Goal: Task Accomplishment & Management: Use online tool/utility

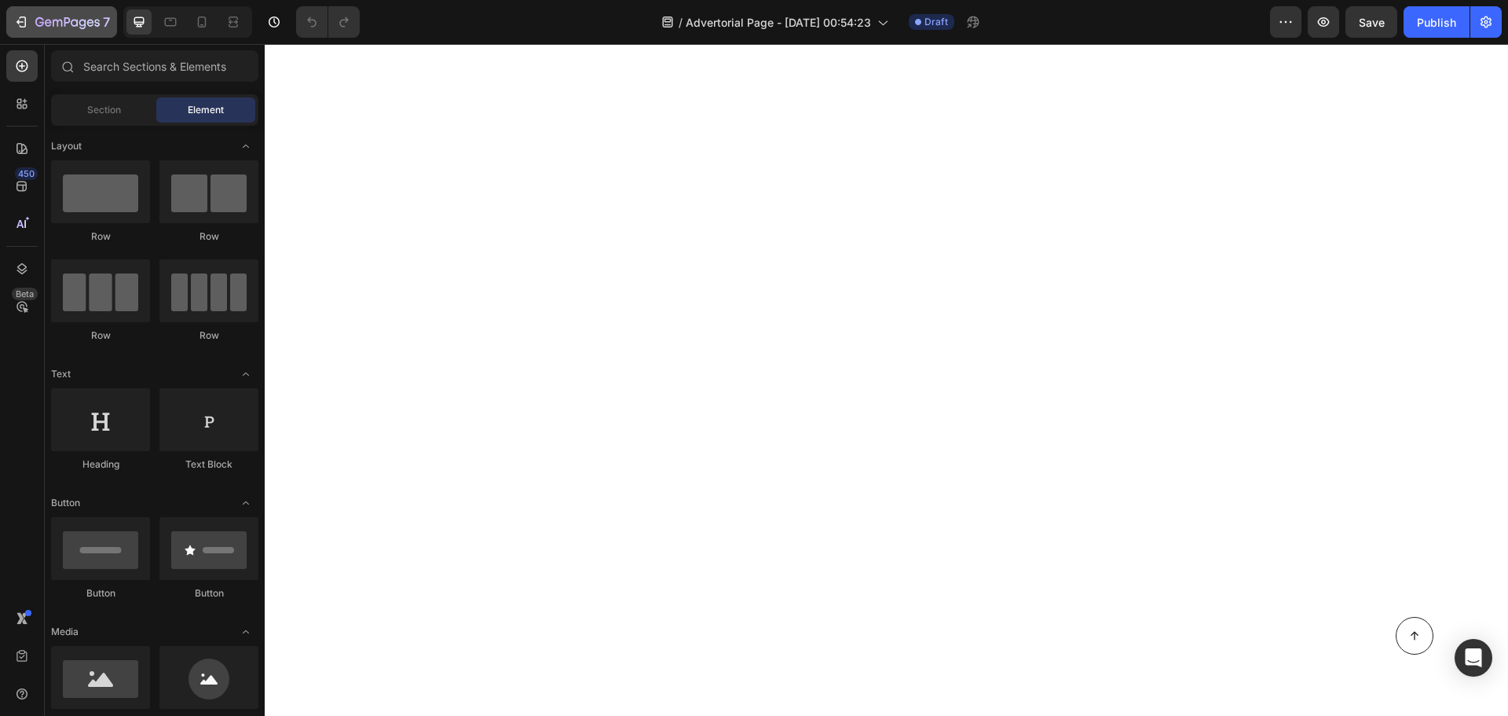
scroll to position [965, 0]
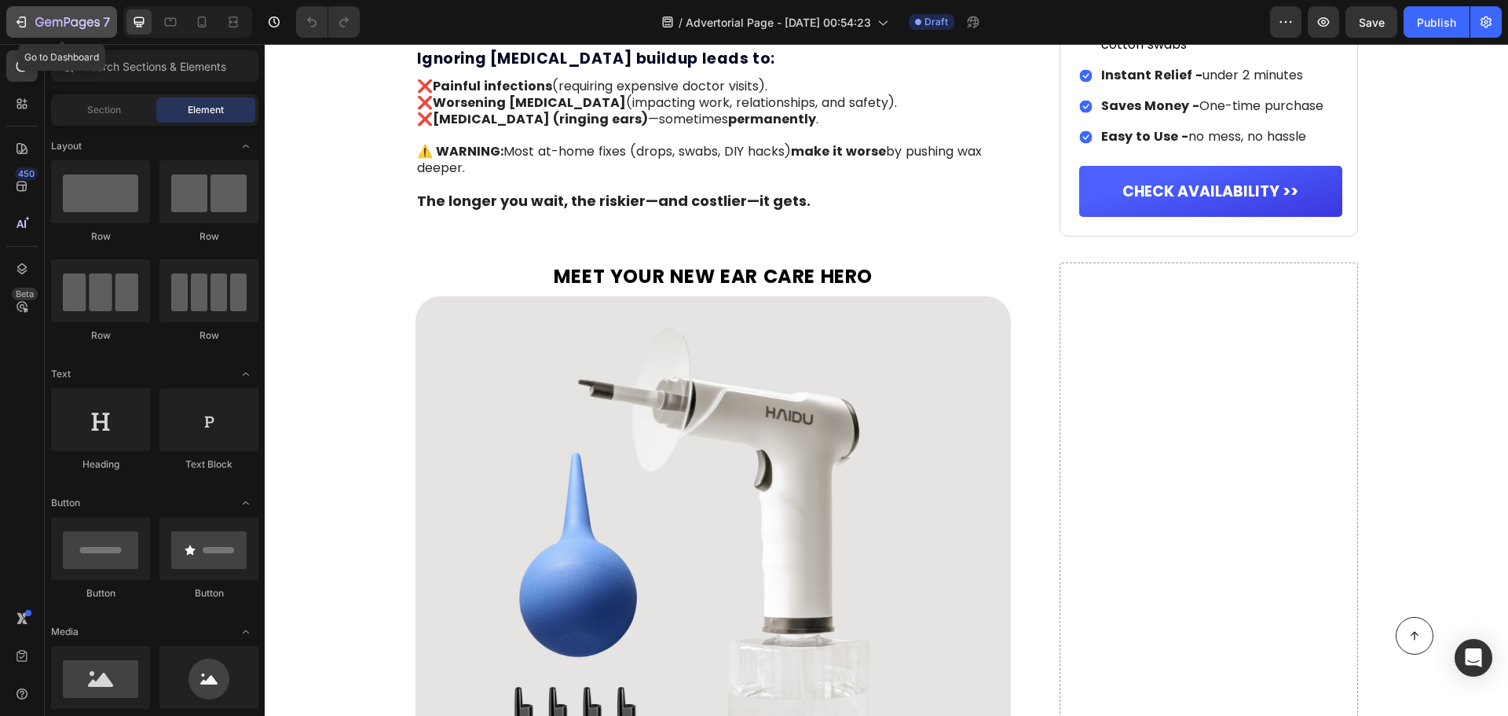
click at [24, 20] on icon "button" at bounding box center [21, 22] width 16 height 16
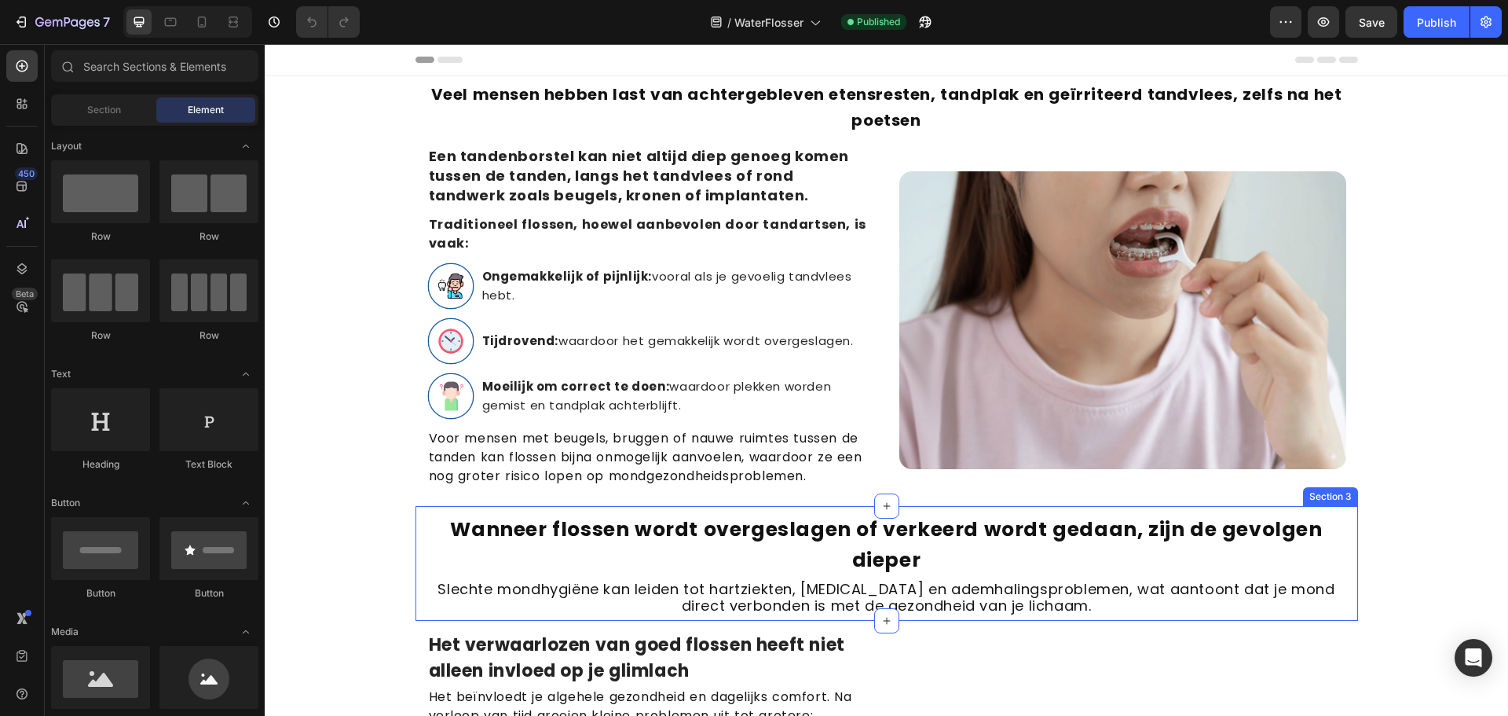
click at [787, 588] on div "Wanneer flossen wordt overgeslagen of verkeerd wordt gedaan, zijn de gevolgen d…" at bounding box center [887, 563] width 943 height 114
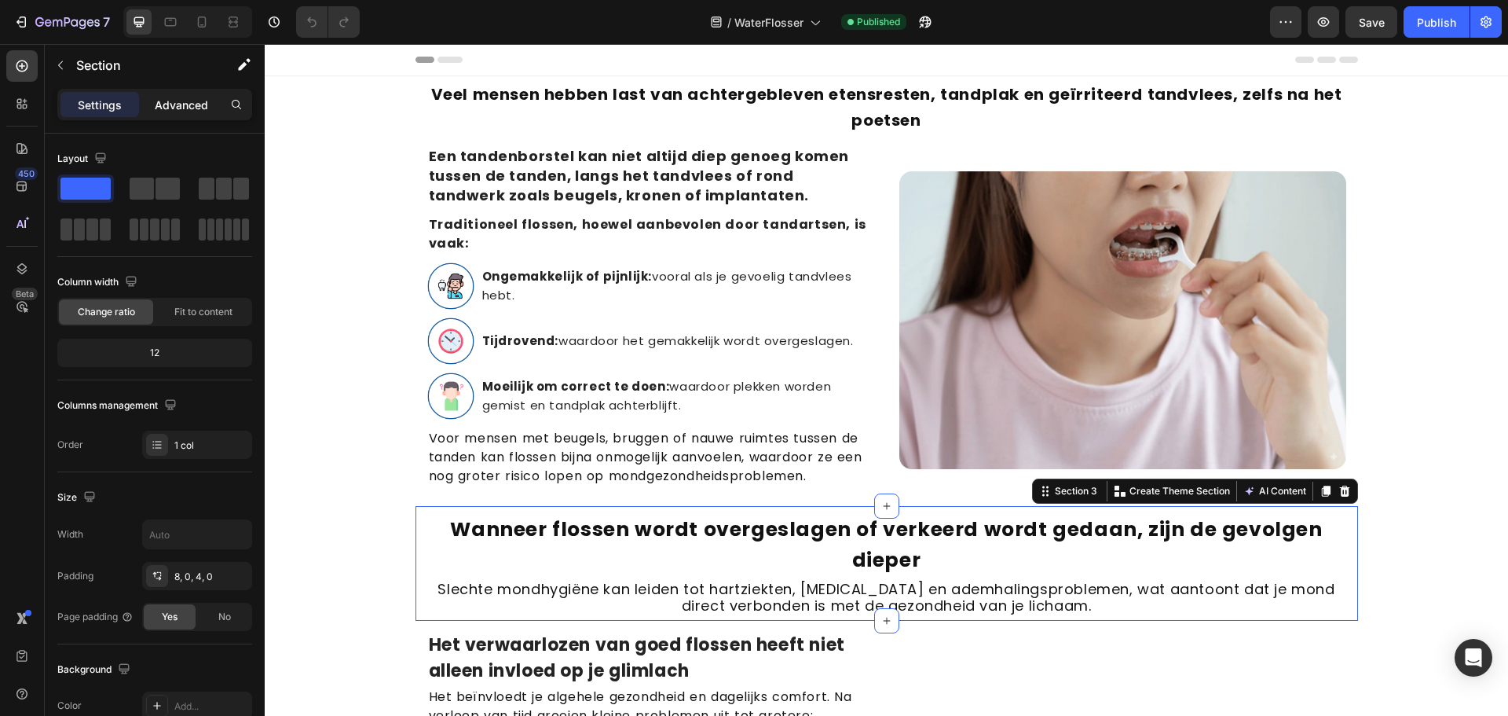
click at [174, 112] on p "Advanced" at bounding box center [181, 105] width 53 height 16
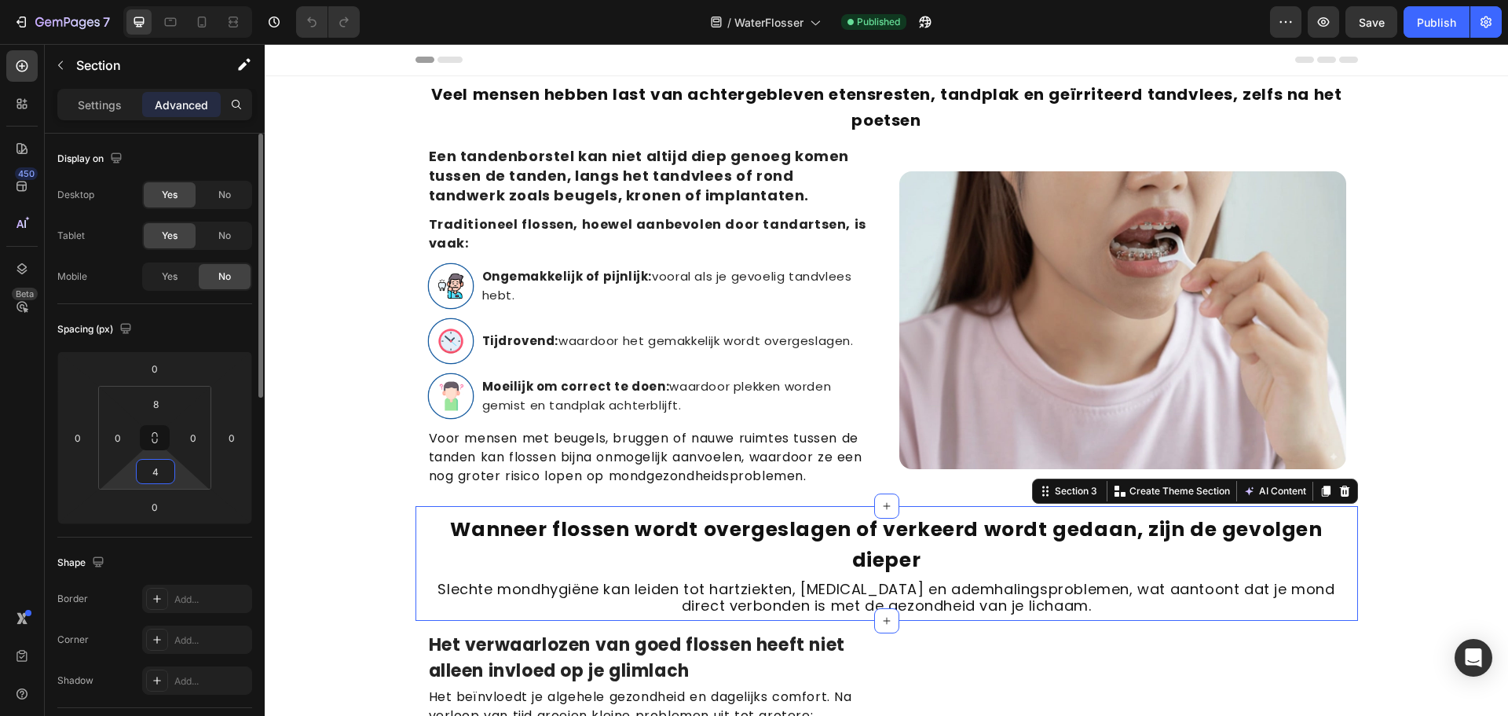
click at [150, 472] on input "4" at bounding box center [155, 472] width 31 height 24
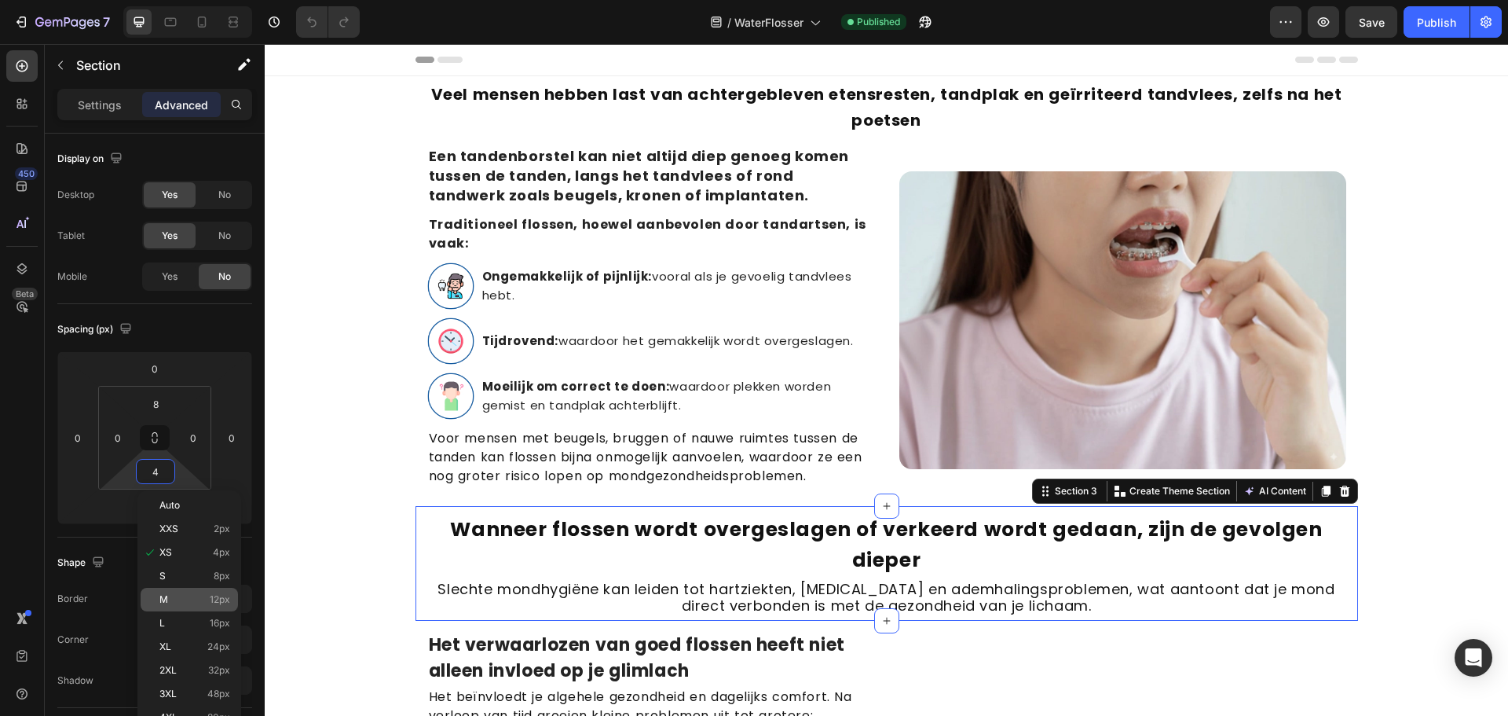
click at [156, 595] on div "M 12px" at bounding box center [189, 600] width 97 height 24
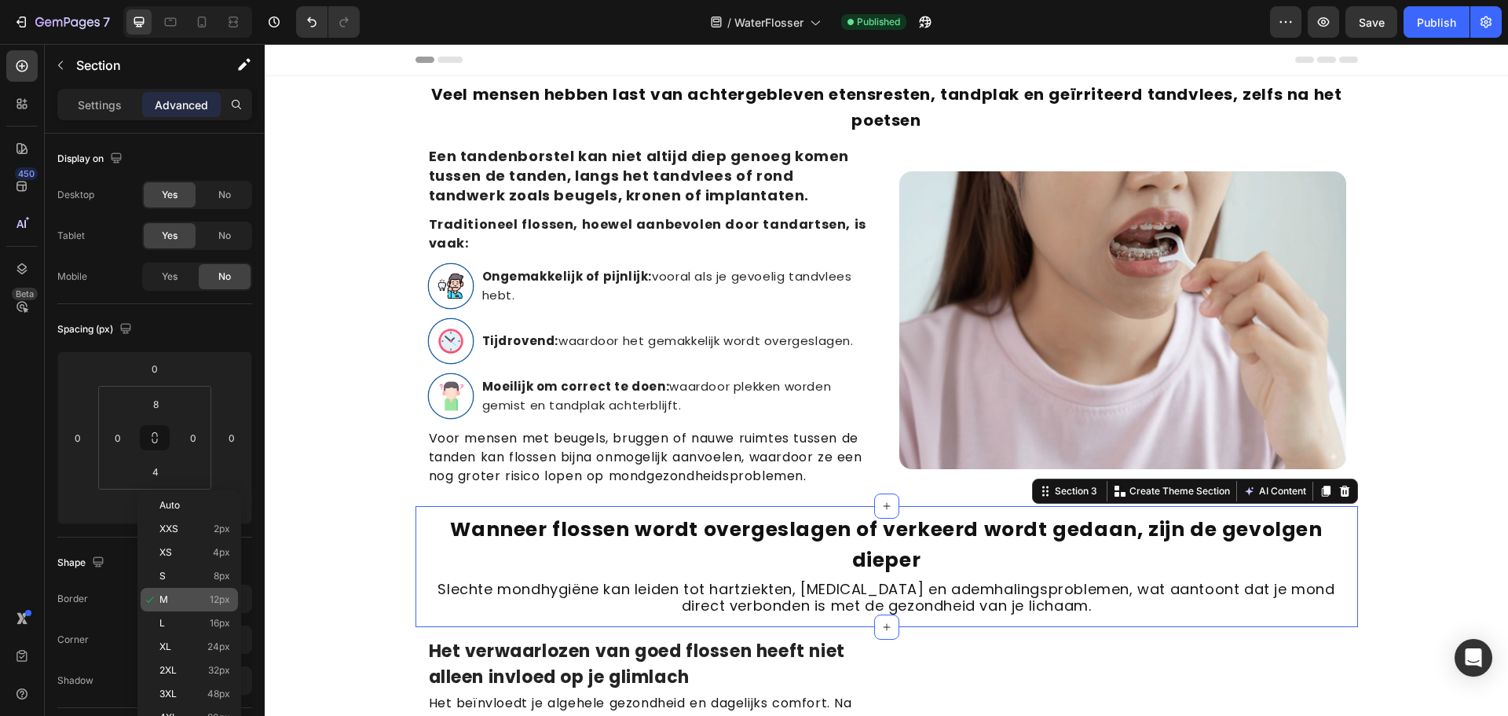
type input "12"
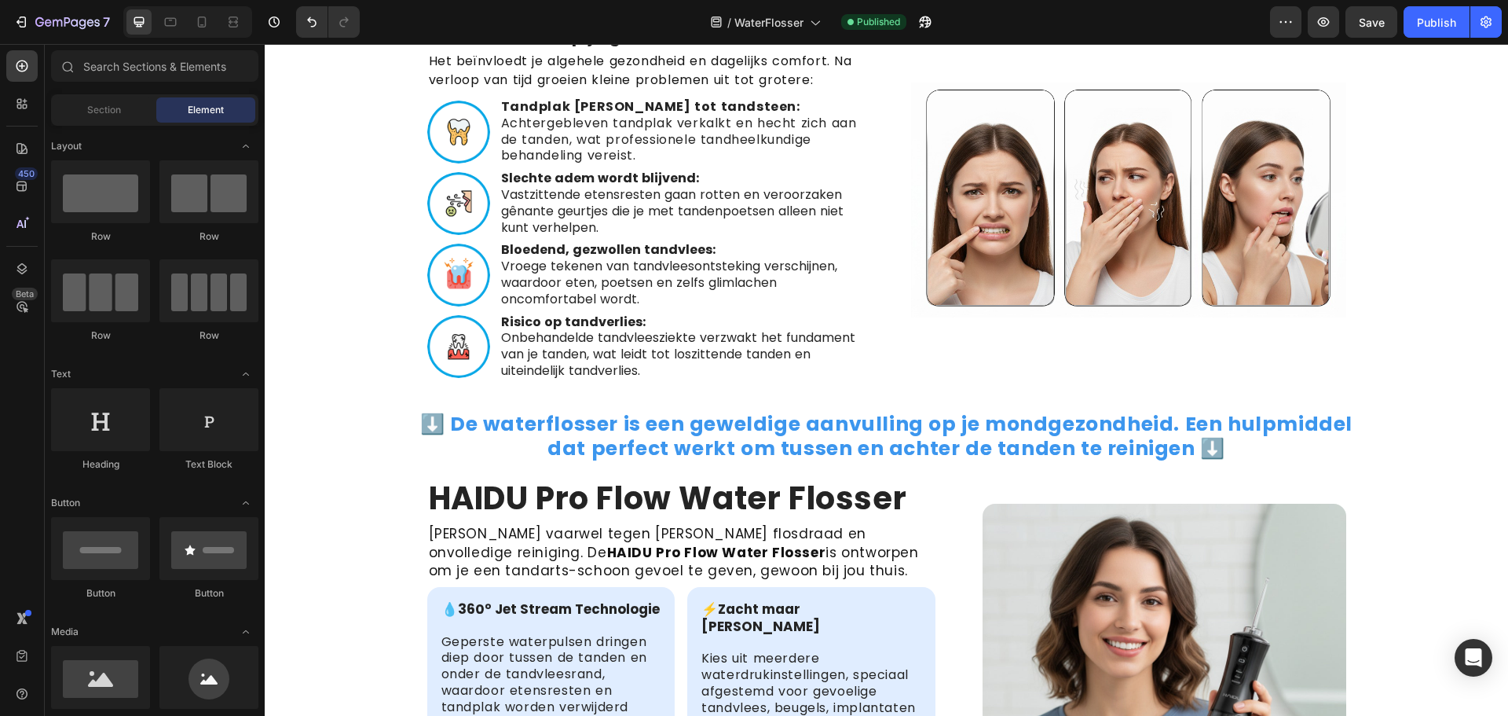
scroll to position [616, 0]
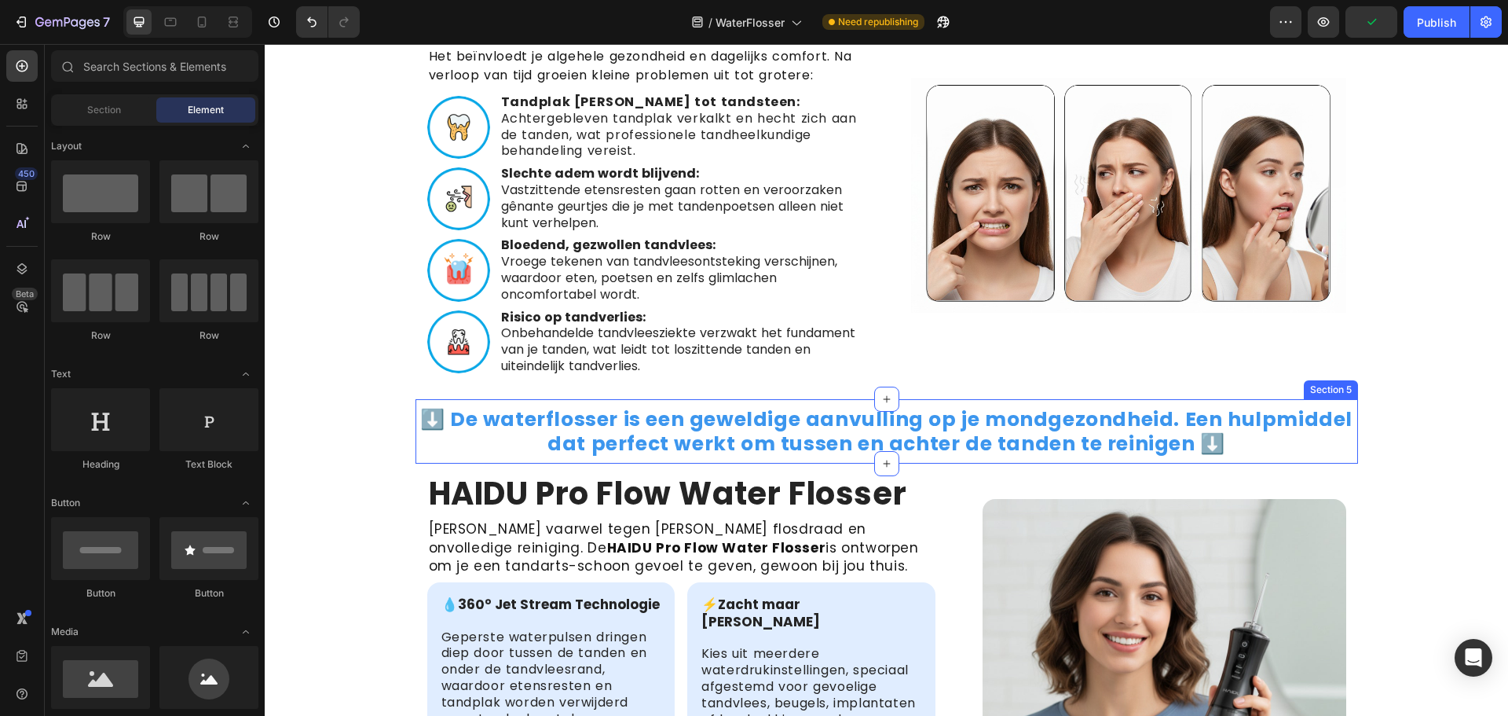
click at [987, 460] on div "⬇️ De waterflosser is een geweldige aanvulling op je mondgezondheid. Een hulpmi…" at bounding box center [887, 431] width 943 height 64
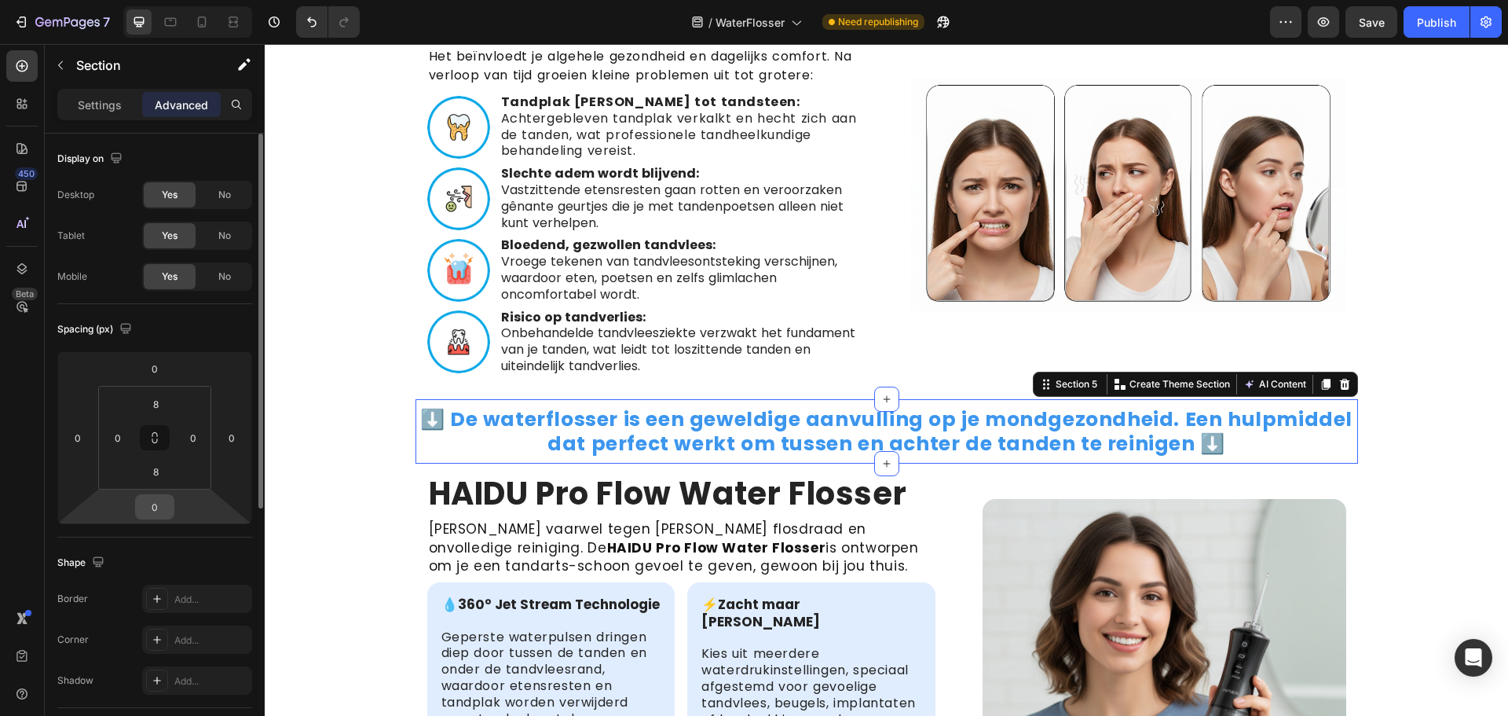
click at [156, 507] on input "0" at bounding box center [154, 507] width 31 height 24
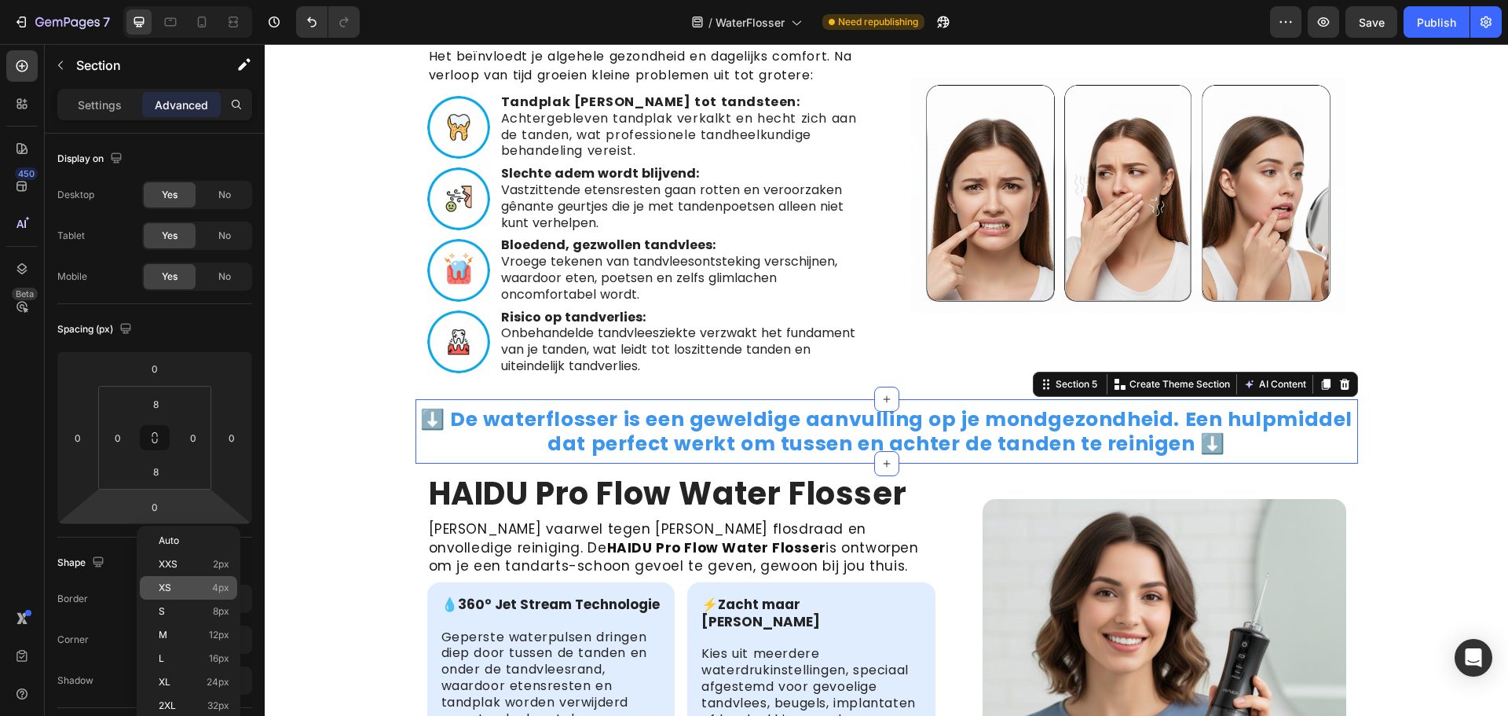
click at [163, 582] on span "XS" at bounding box center [165, 587] width 13 height 11
type input "4"
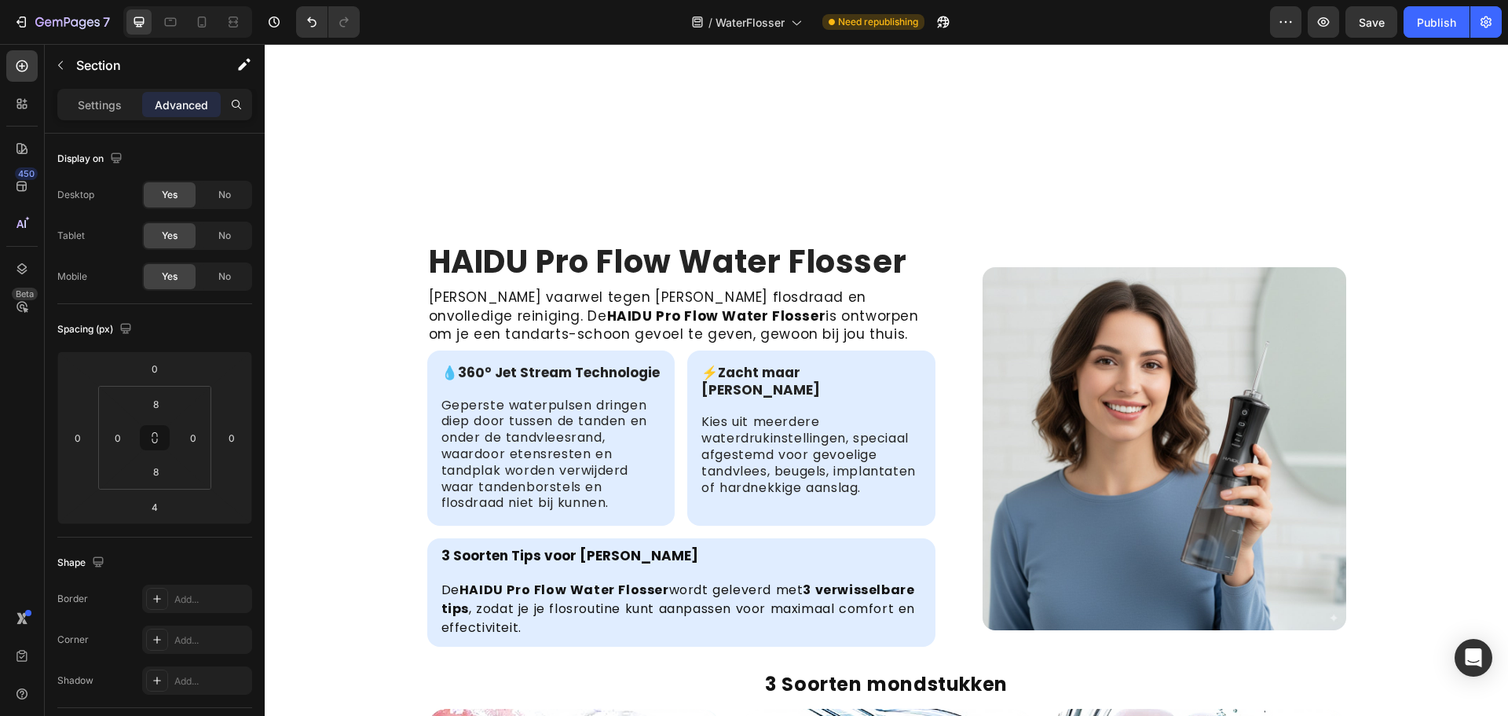
scroll to position [1053, 0]
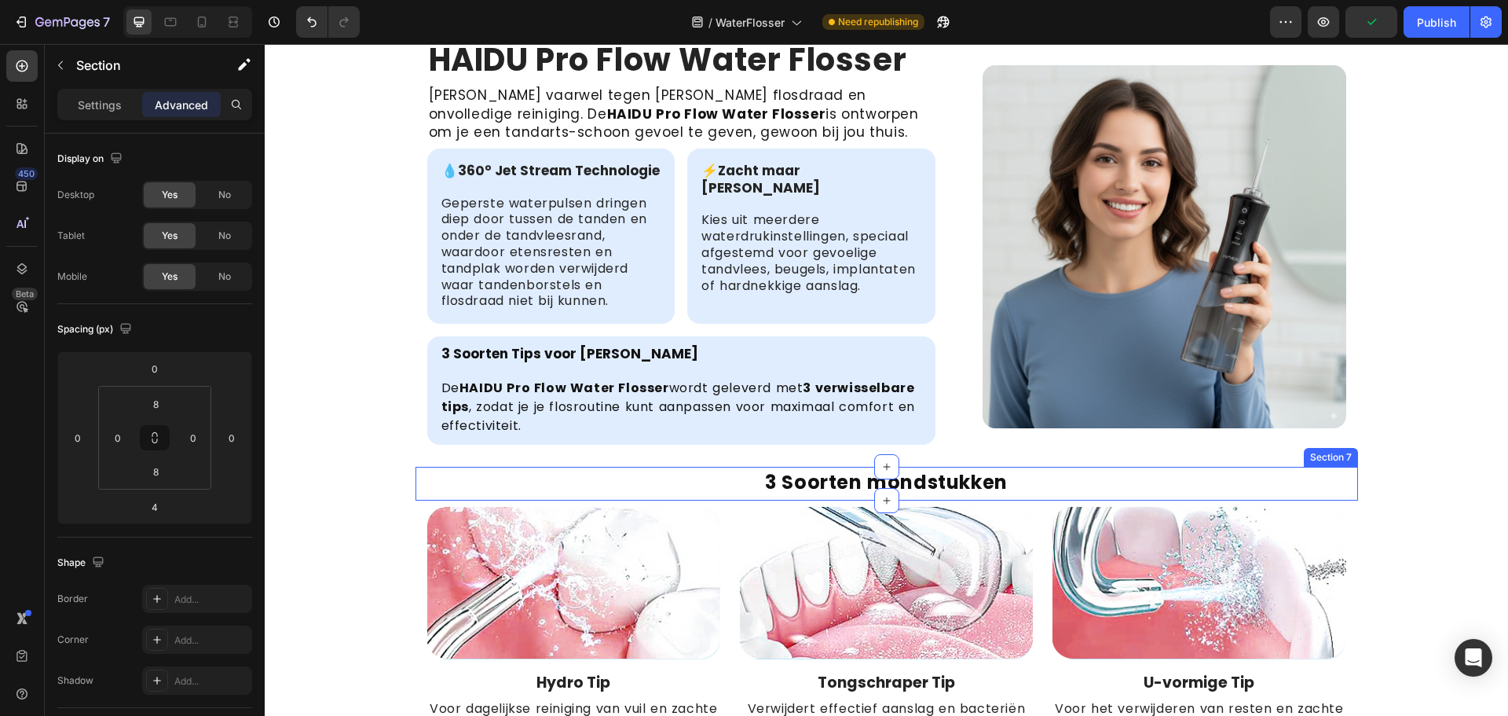
click at [1009, 497] on div "3 Soorten mondstukken Heading" at bounding box center [887, 483] width 943 height 31
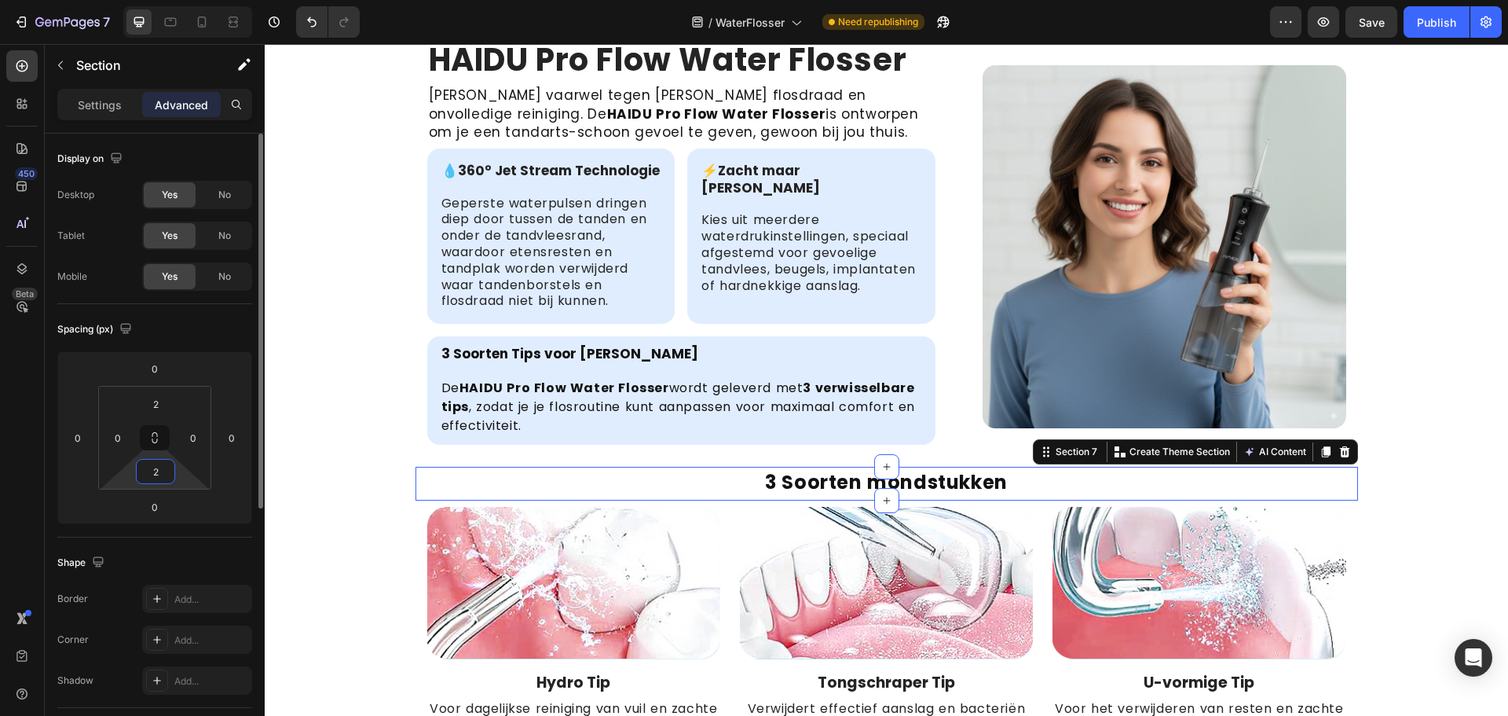
click at [156, 479] on input "2" at bounding box center [155, 472] width 31 height 24
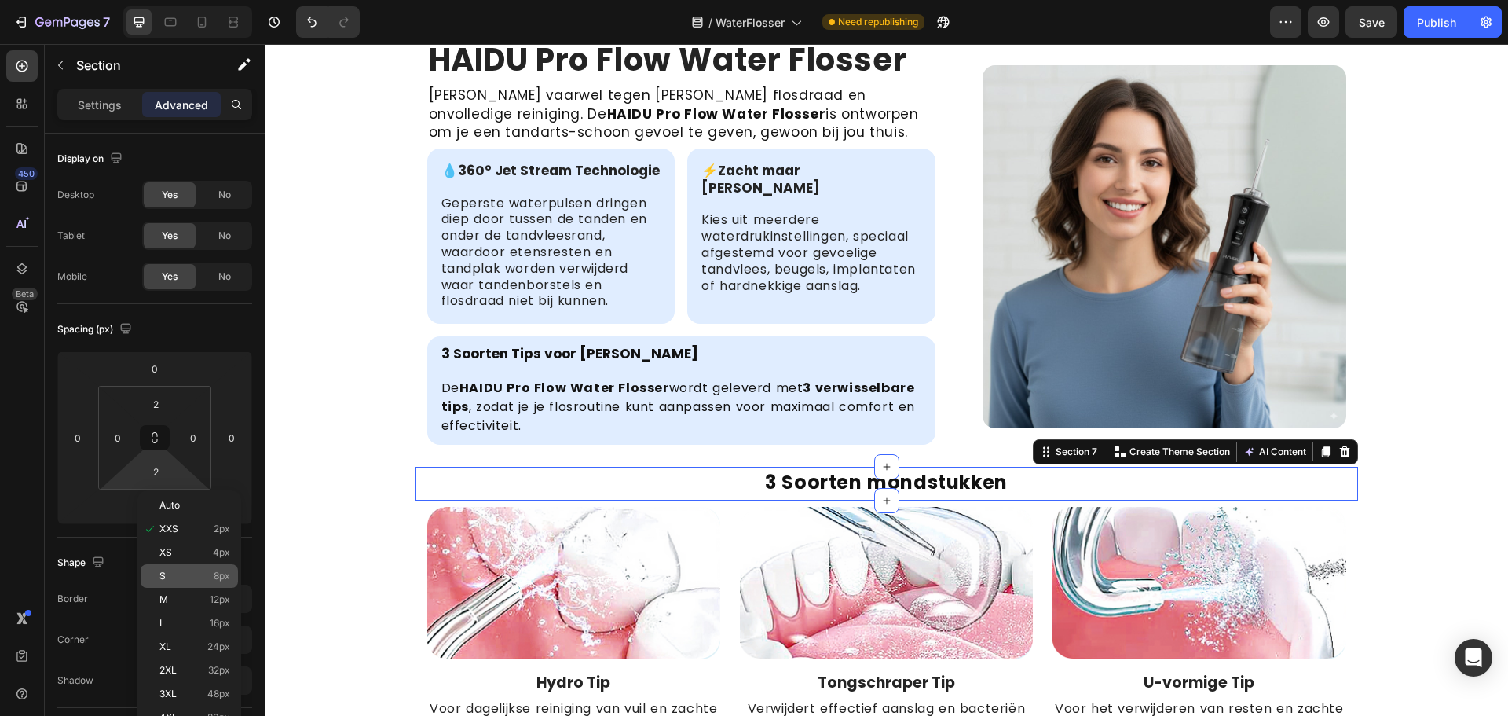
click at [158, 575] on div "S 8px" at bounding box center [189, 576] width 97 height 24
type input "8"
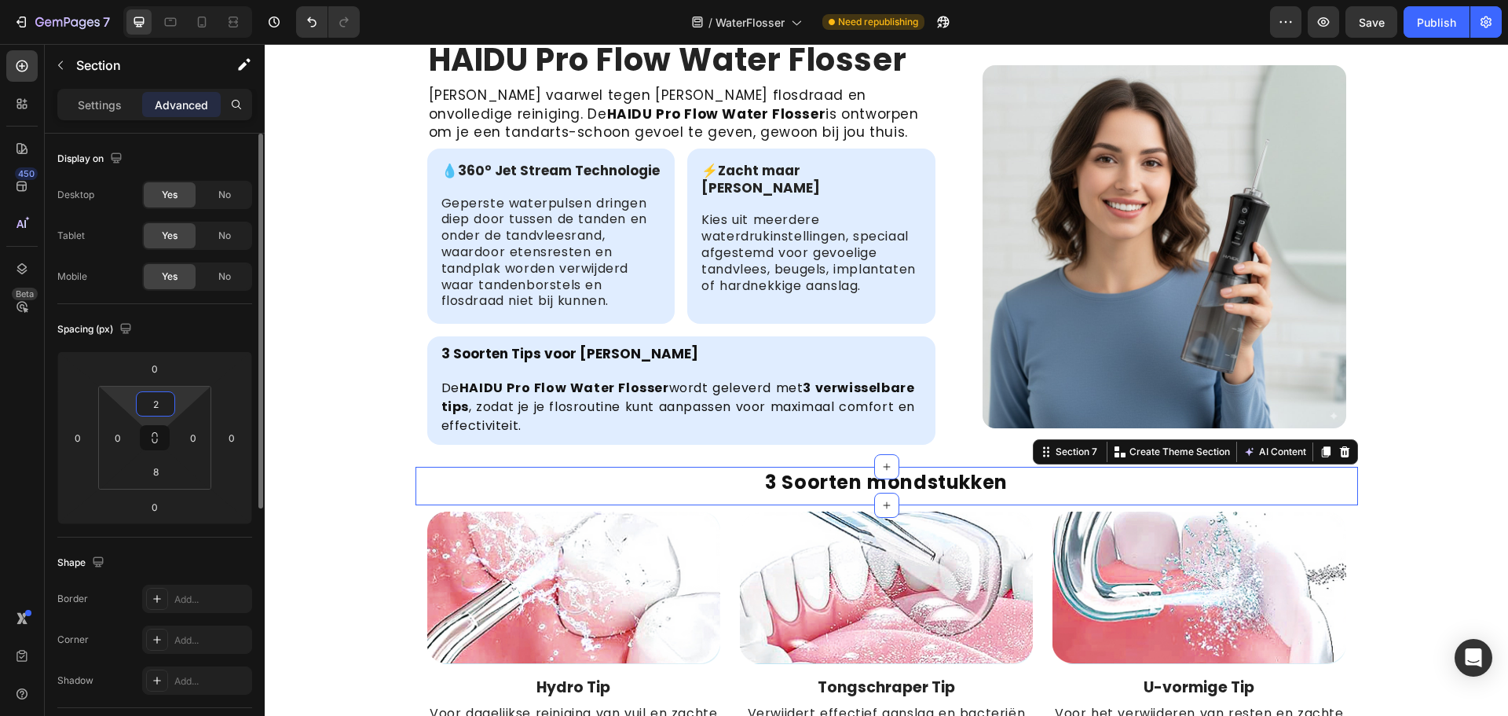
click at [167, 397] on input "2" at bounding box center [155, 404] width 31 height 24
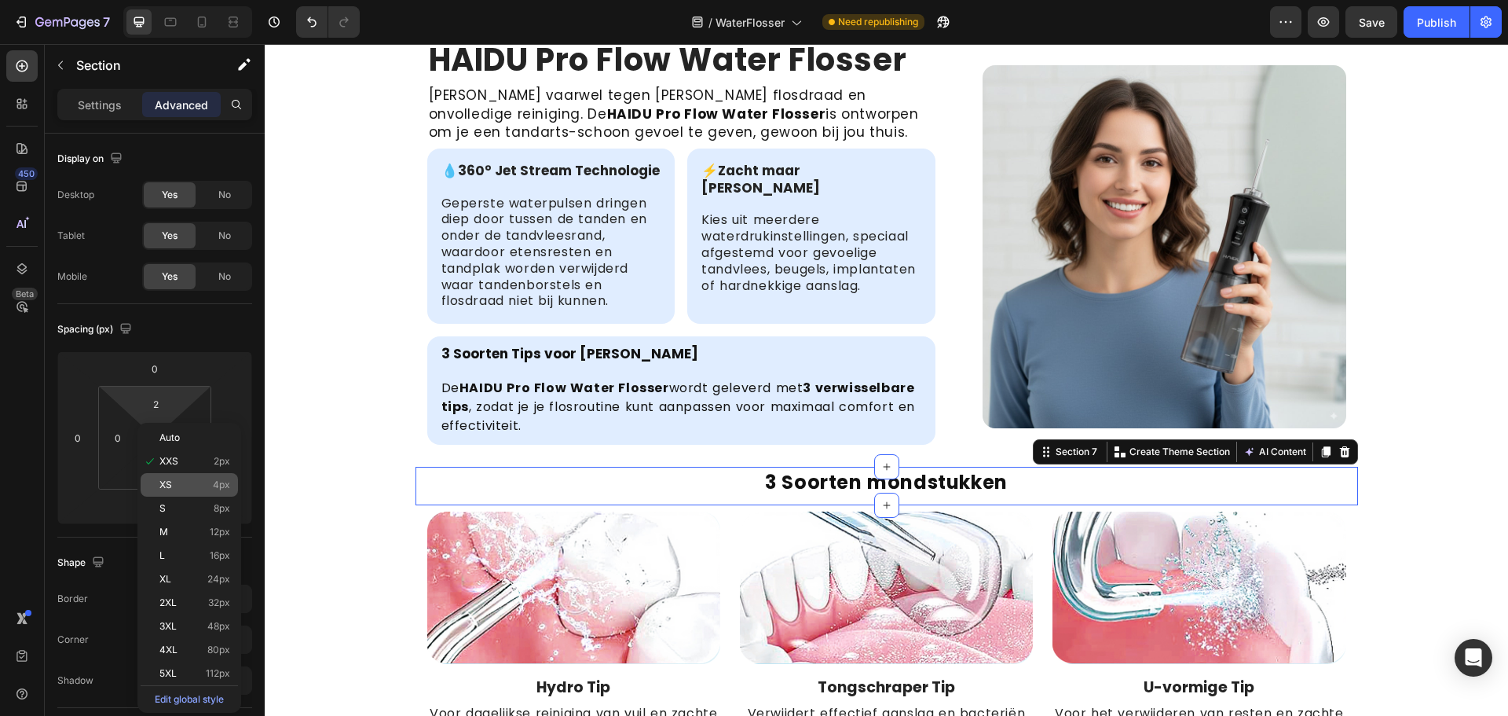
click at [176, 476] on div "XS 4px" at bounding box center [189, 485] width 97 height 24
type input "4"
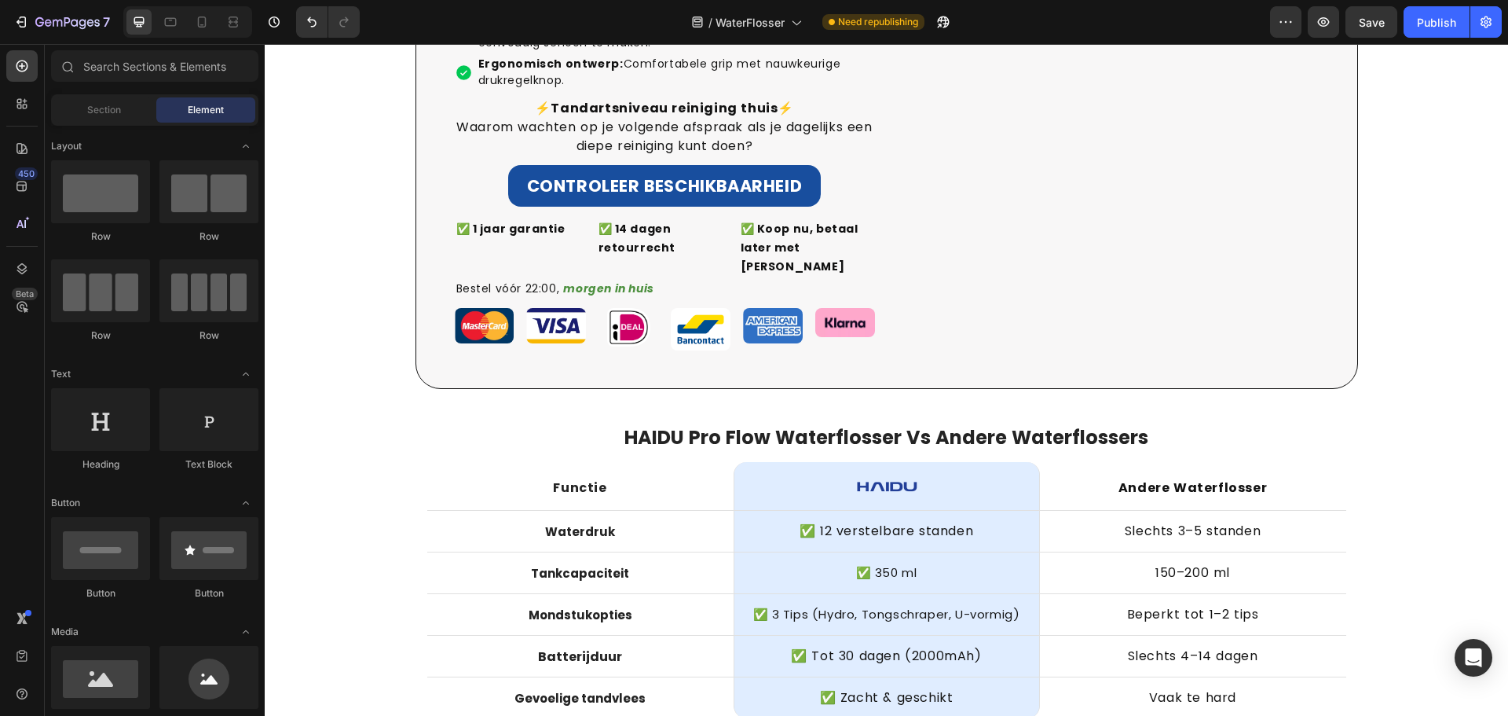
scroll to position [2650, 0]
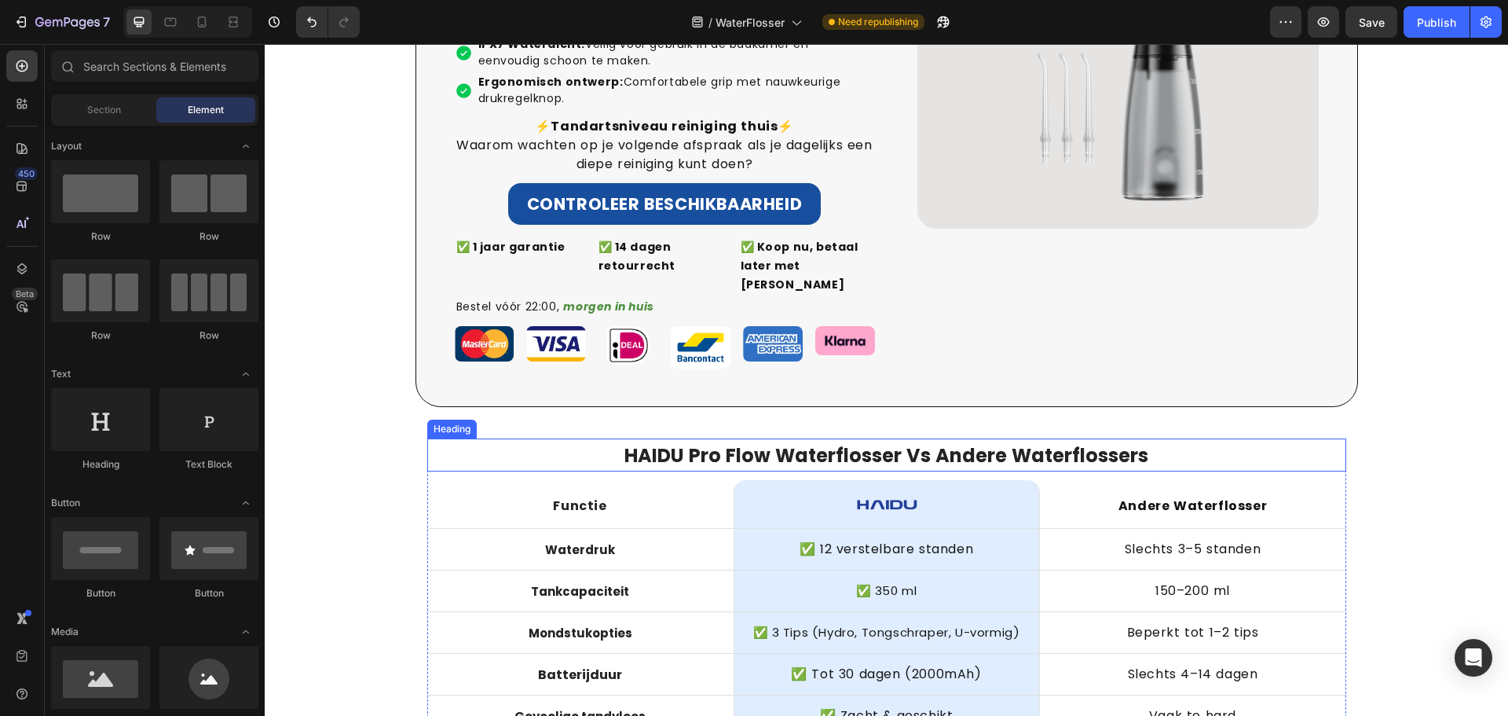
click at [1002, 442] on strong "HAIDU Pro Flow Waterflosser Vs Andere Waterflossers" at bounding box center [887, 455] width 524 height 26
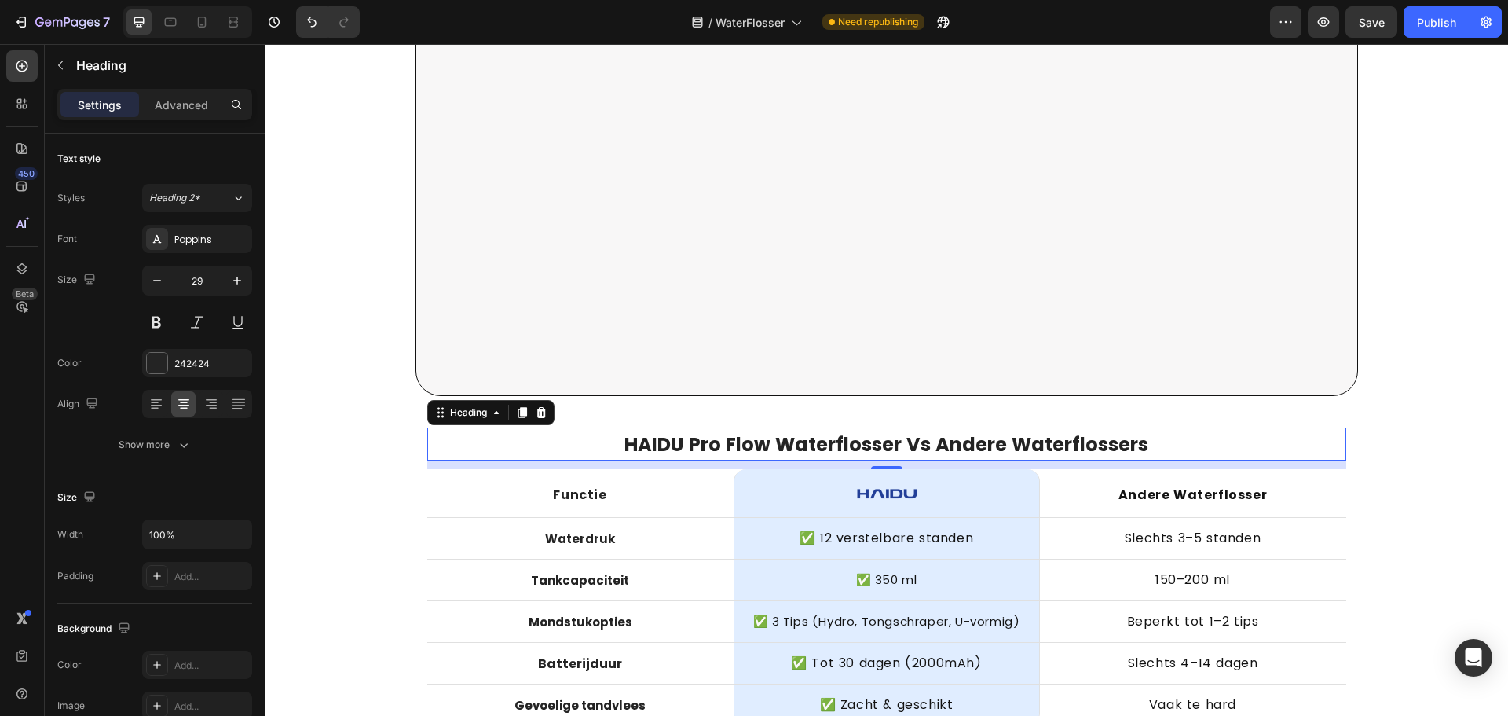
scroll to position [3252, 0]
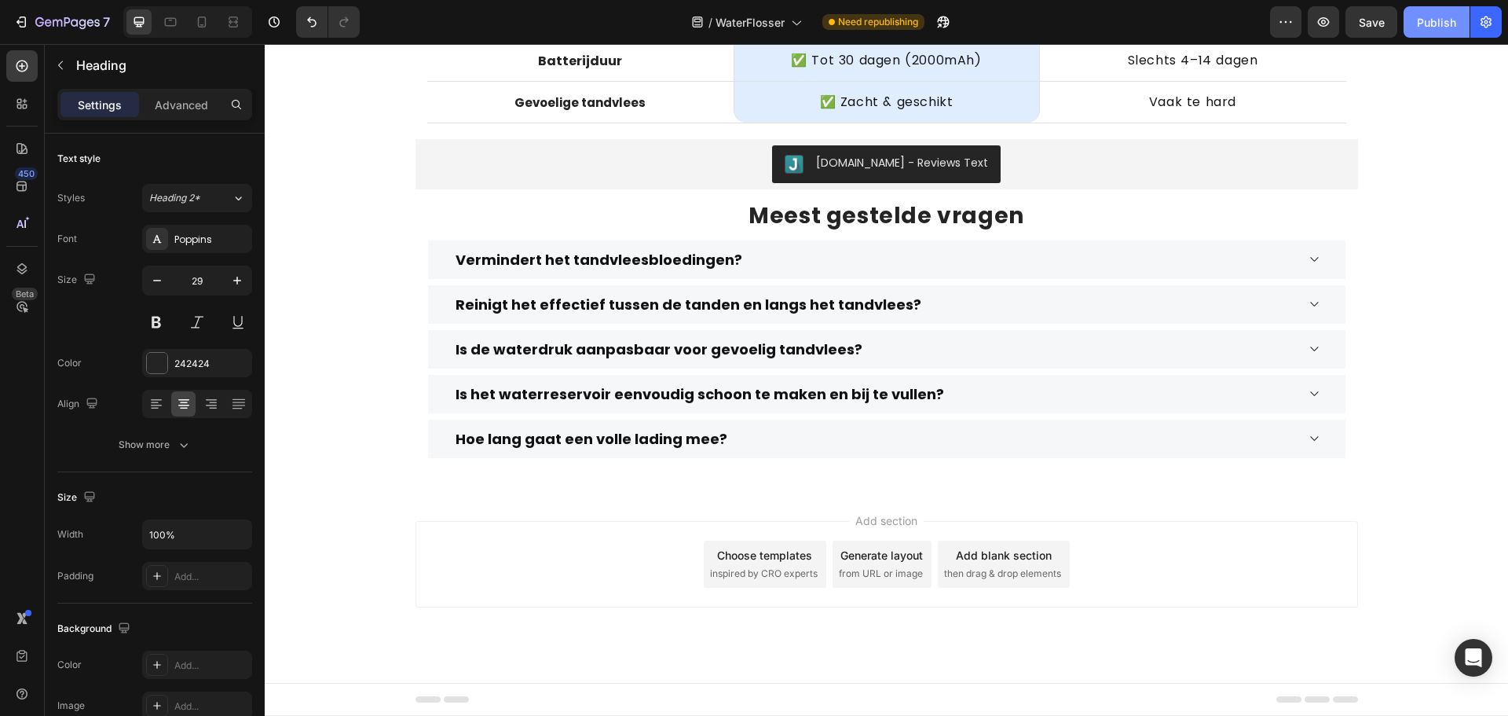
click at [1438, 31] on button "Publish" at bounding box center [1437, 21] width 66 height 31
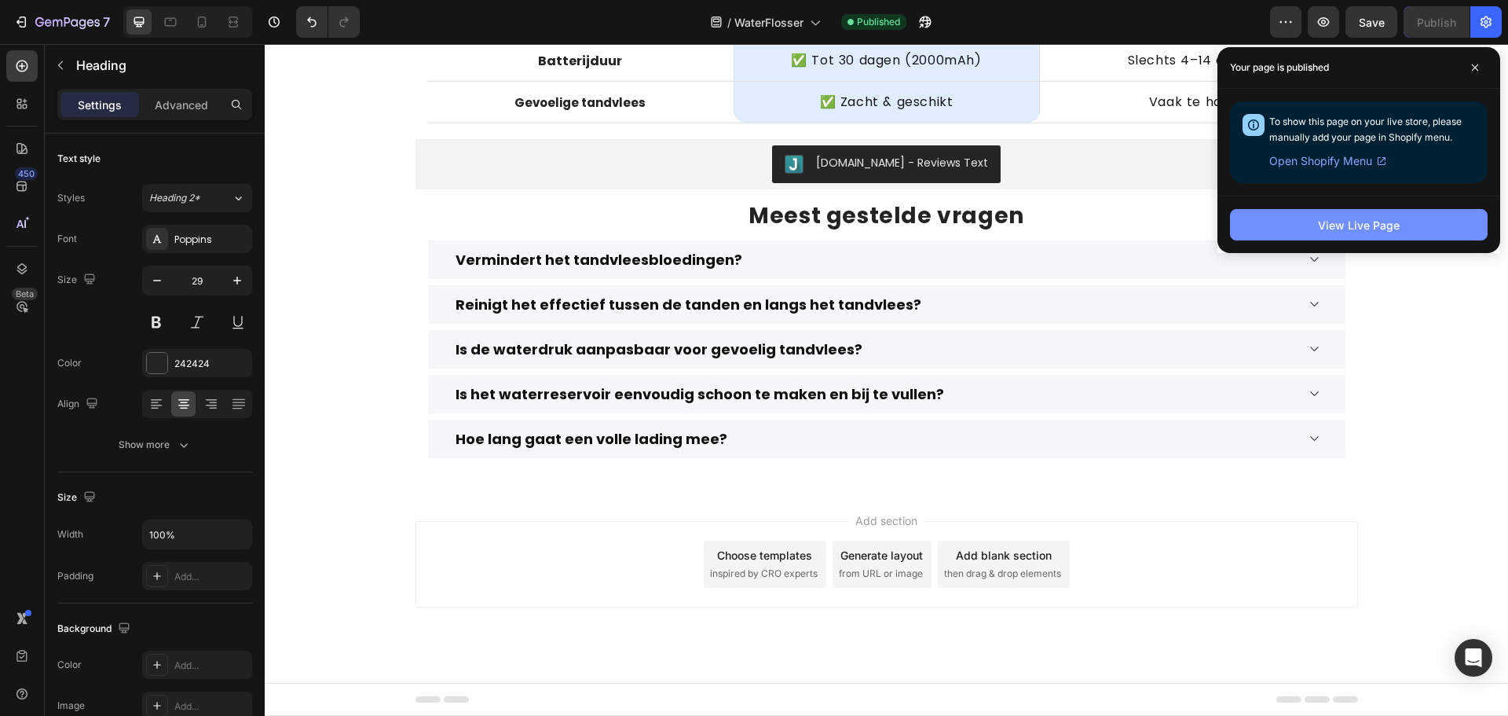
click at [1328, 233] on div "View Live Page" at bounding box center [1359, 225] width 82 height 16
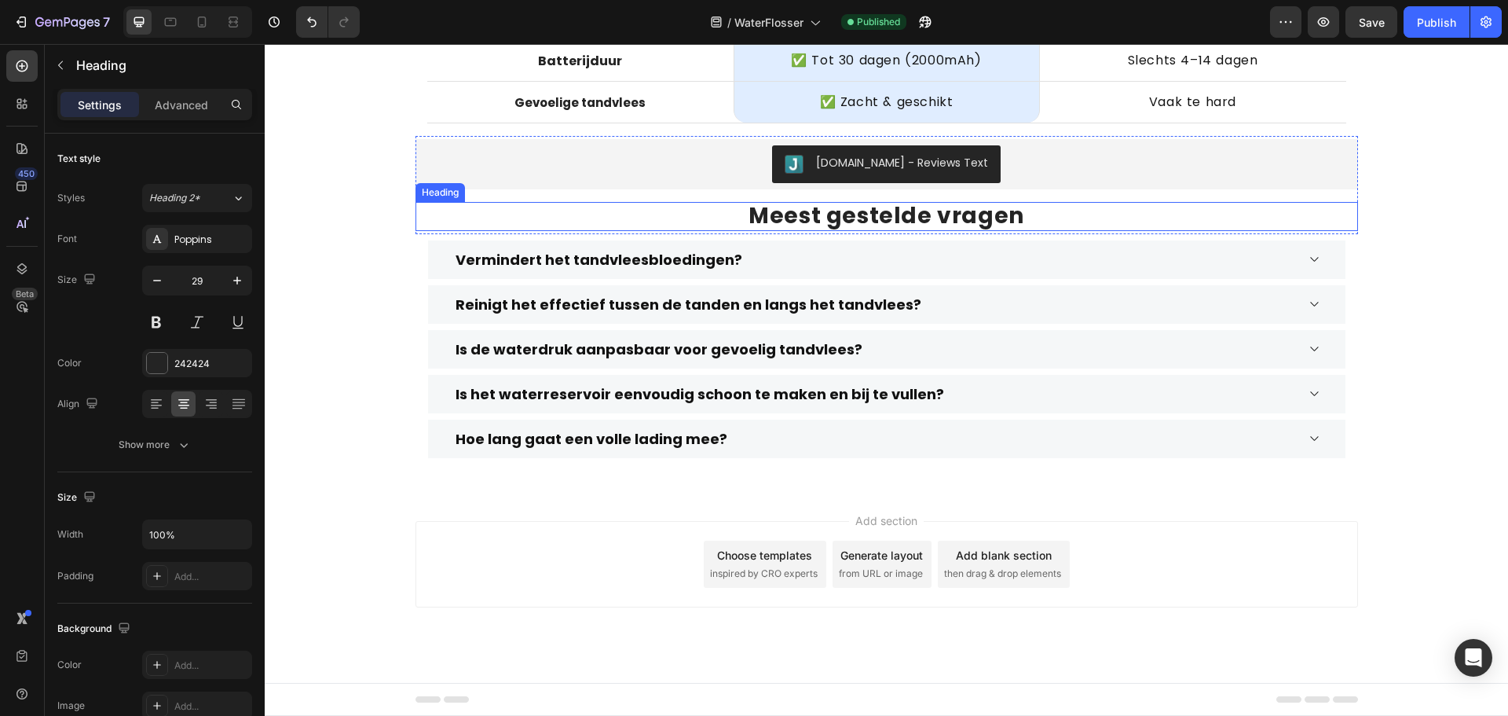
click at [855, 217] on strong "Meest gestelde vragen" at bounding box center [887, 215] width 276 height 31
click at [185, 112] on p "Advanced" at bounding box center [181, 105] width 53 height 16
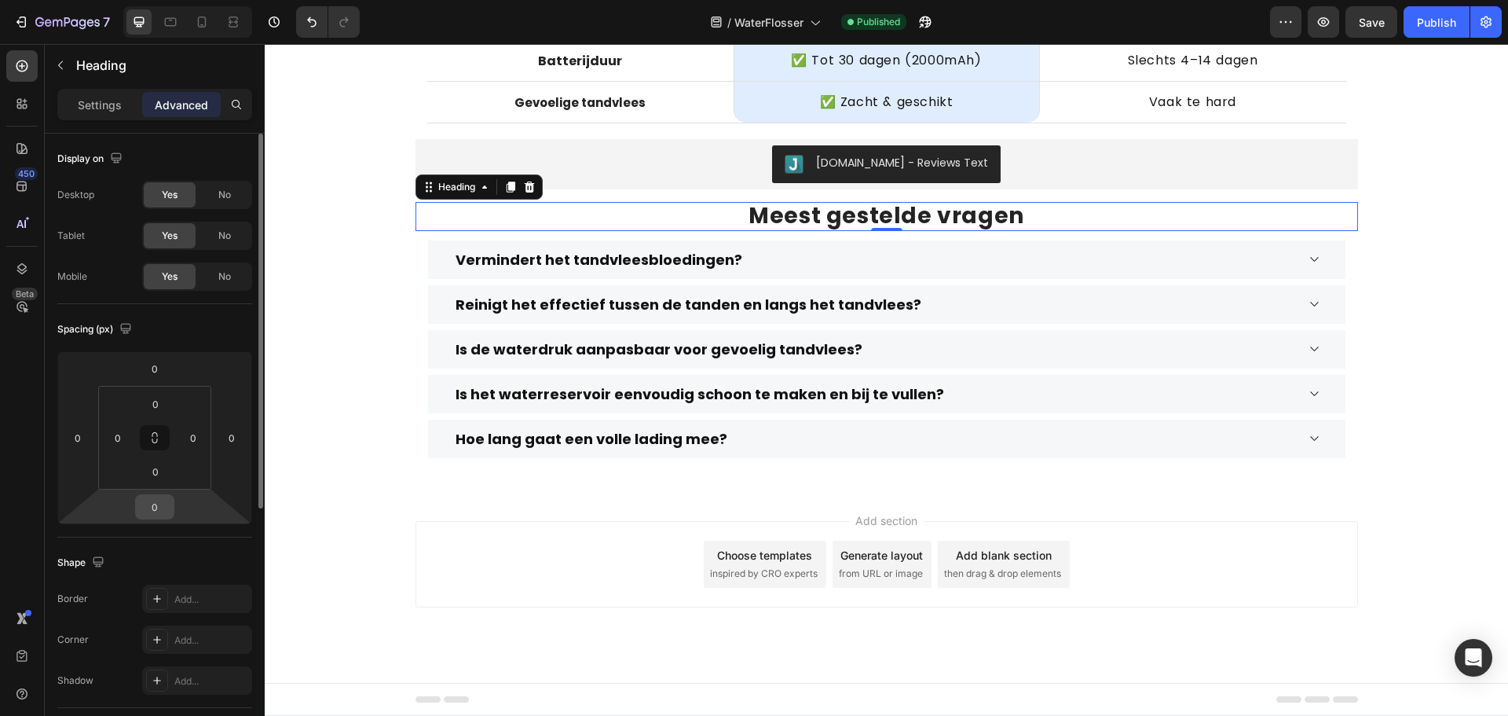
click at [157, 510] on input "0" at bounding box center [154, 507] width 31 height 24
click at [159, 474] on input "0" at bounding box center [155, 472] width 31 height 24
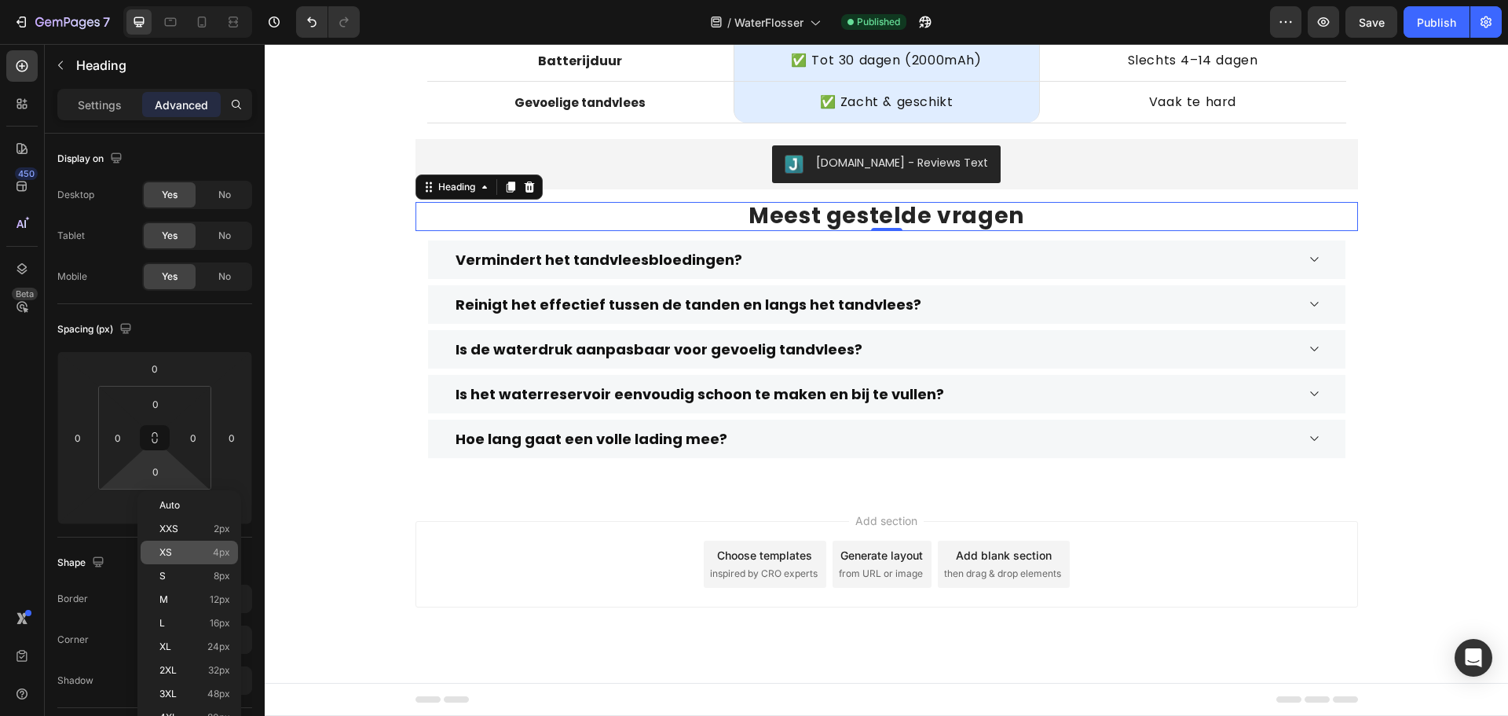
click at [200, 556] on p "XS 4px" at bounding box center [194, 552] width 71 height 11
type input "4"
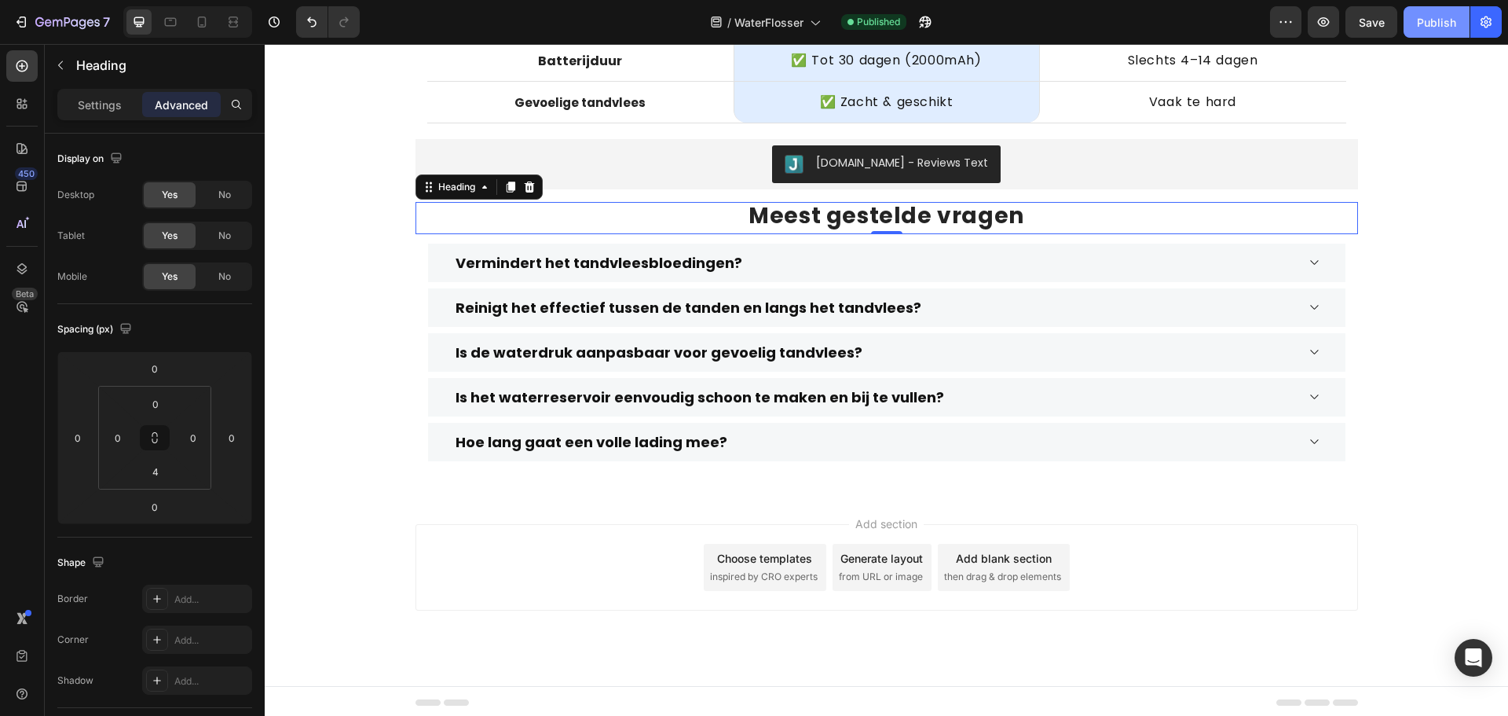
click at [1417, 25] on div "Publish" at bounding box center [1436, 22] width 39 height 16
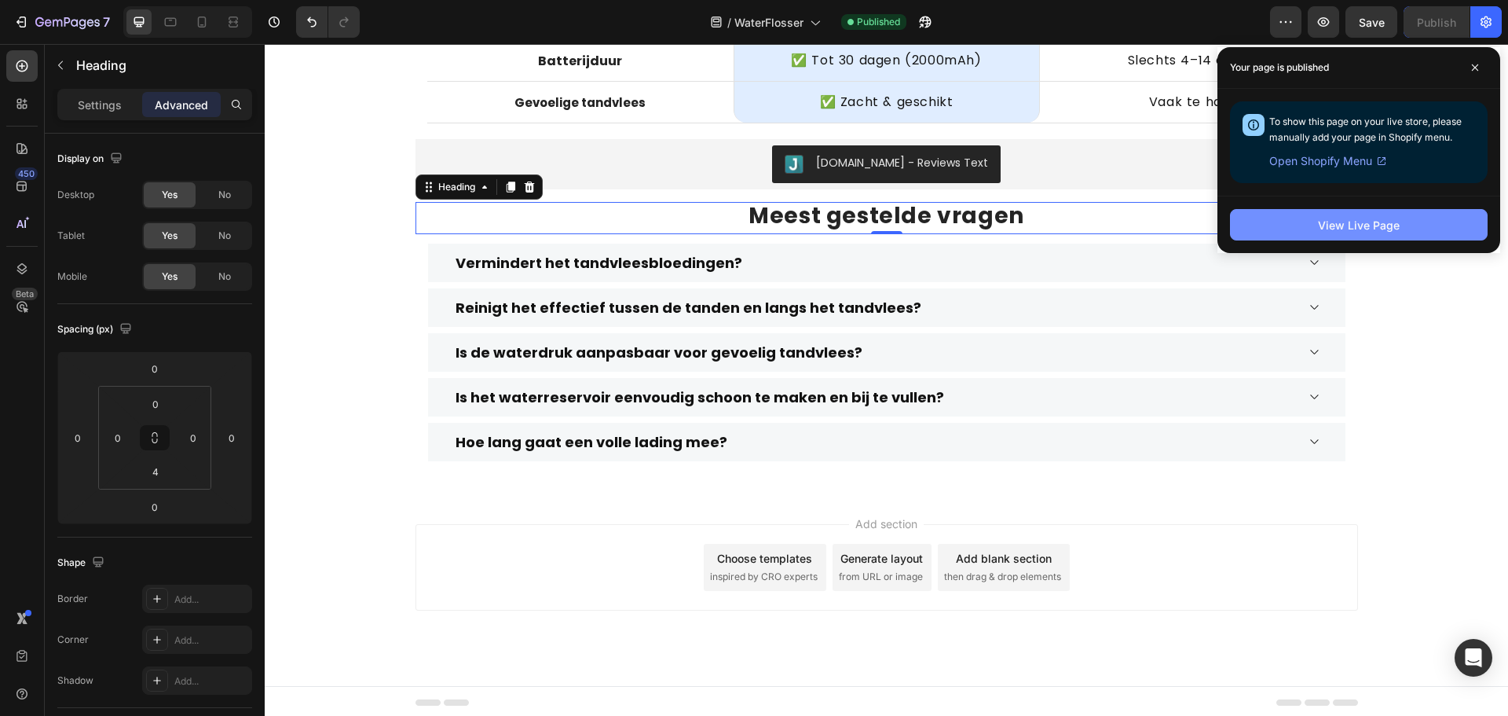
click at [1276, 221] on button "View Live Page" at bounding box center [1359, 224] width 258 height 31
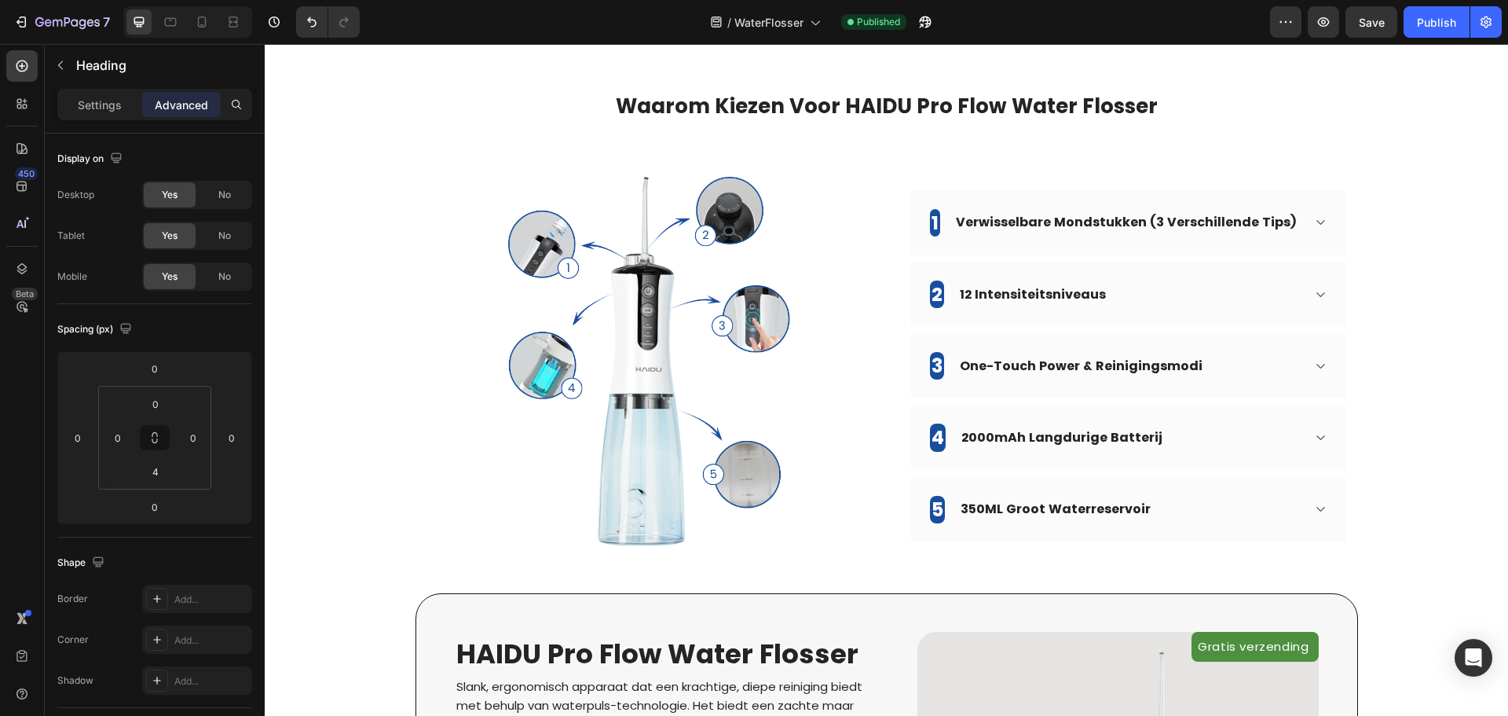
scroll to position [1845, 0]
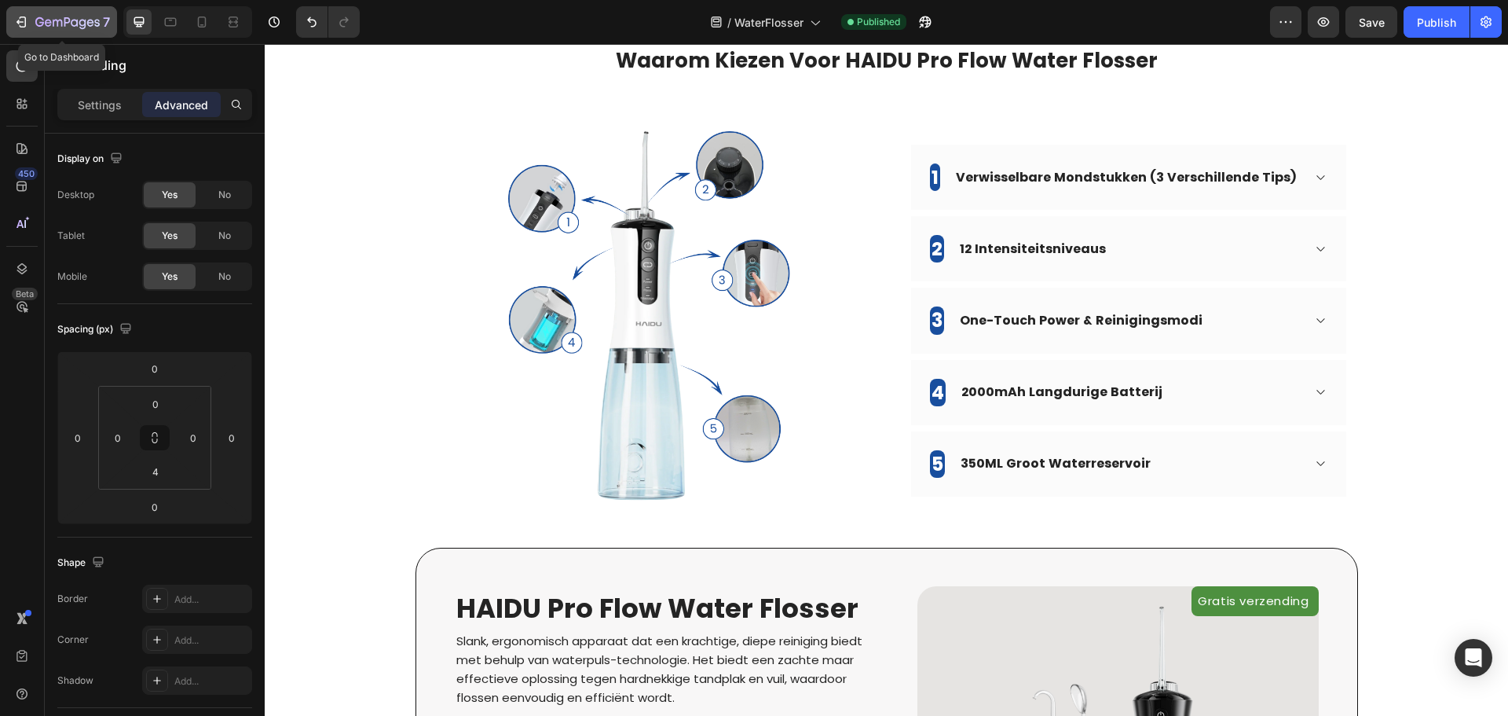
click at [49, 16] on div "7" at bounding box center [72, 22] width 75 height 19
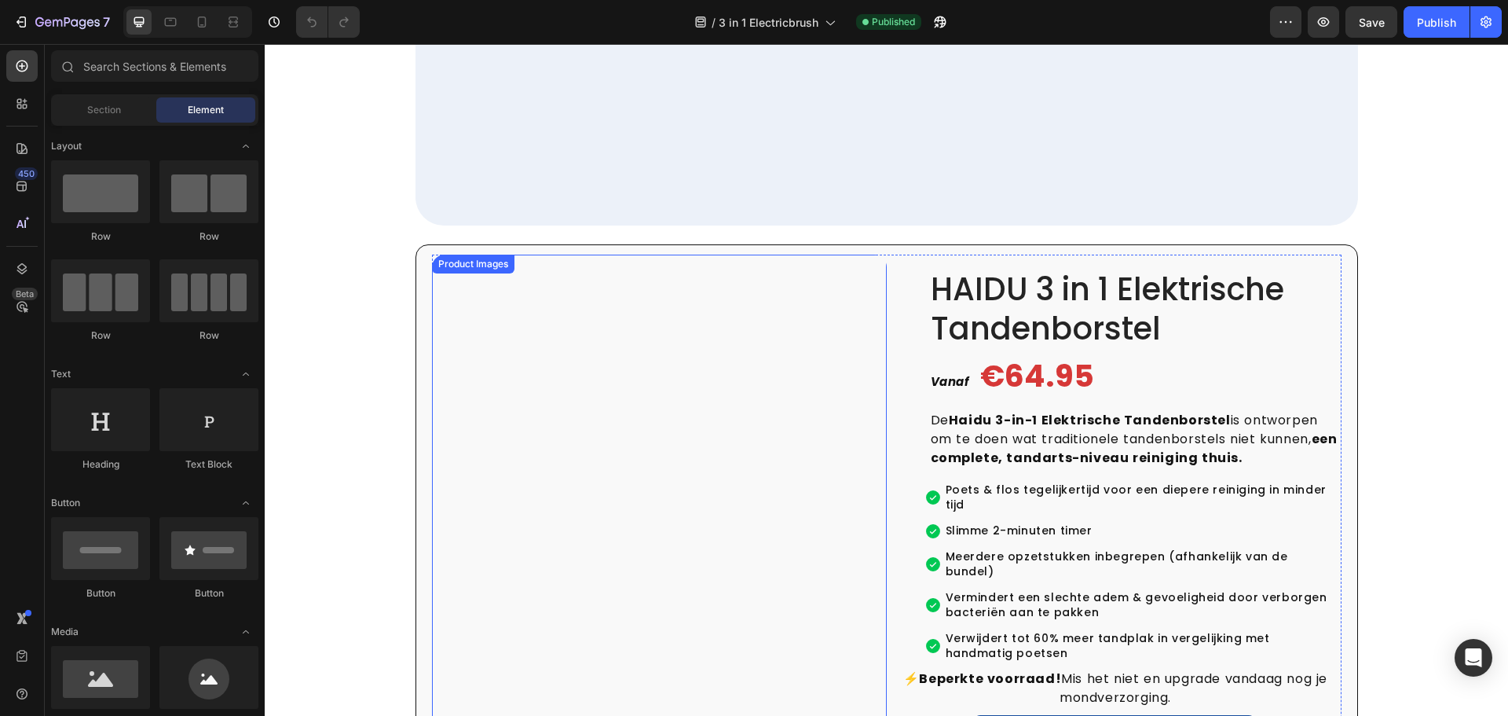
scroll to position [2736, 0]
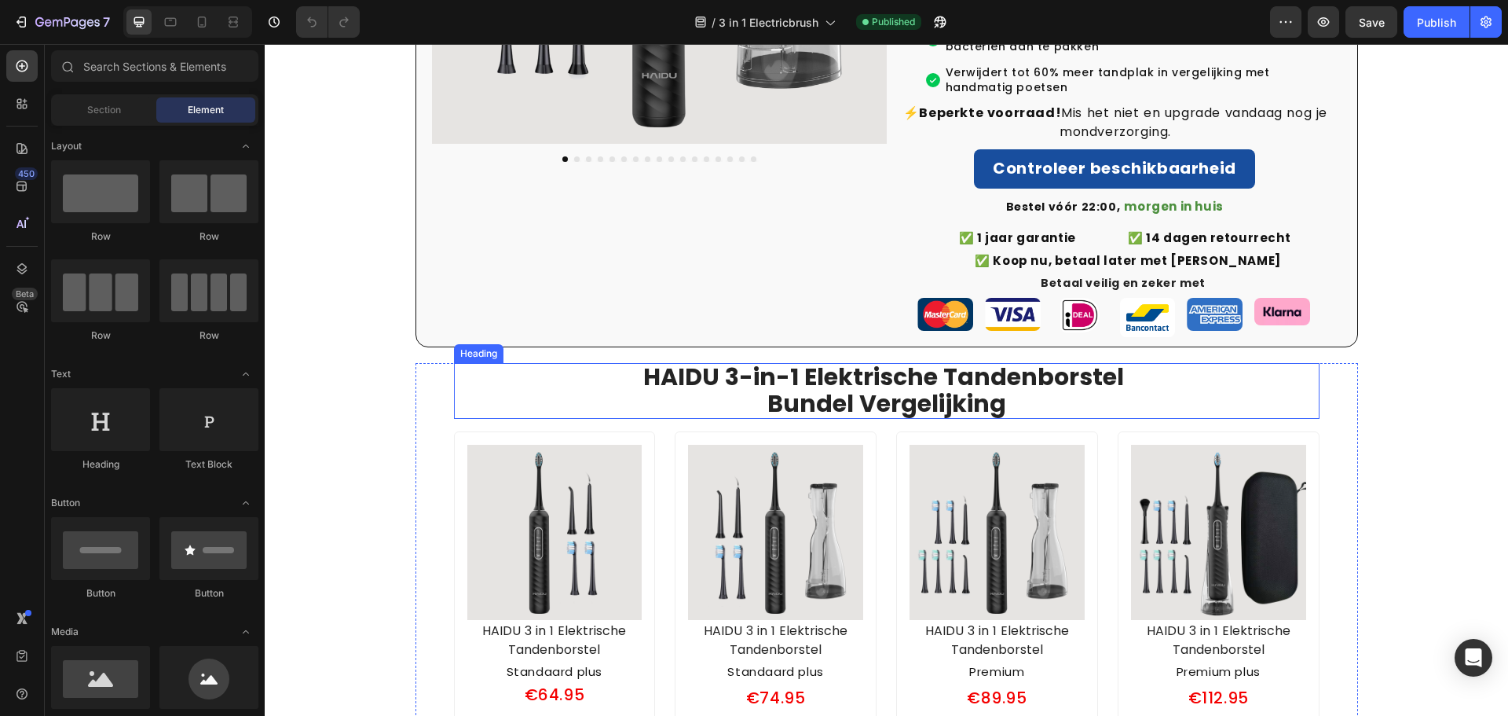
click at [837, 387] on strong "Bundel Vergelijking" at bounding box center [887, 404] width 239 height 34
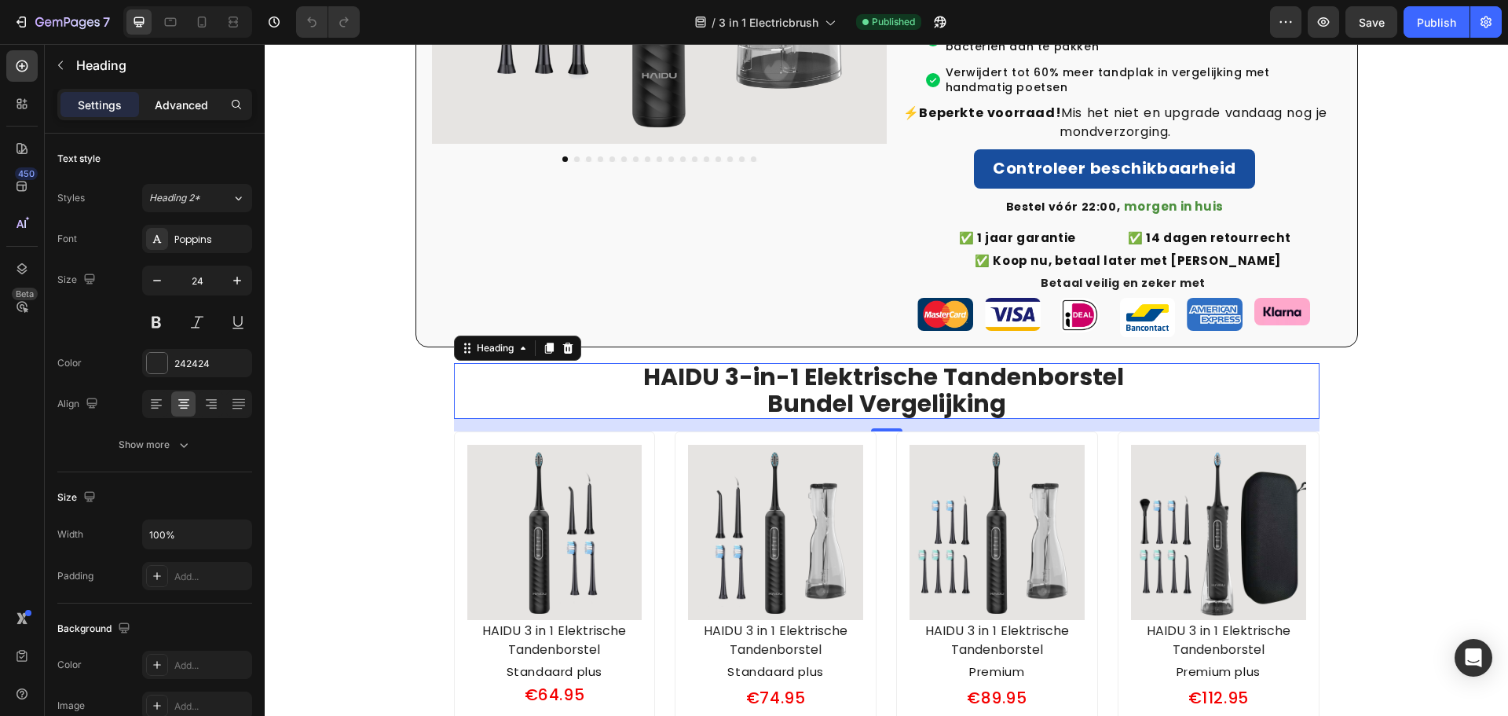
click at [179, 107] on p "Advanced" at bounding box center [181, 105] width 53 height 16
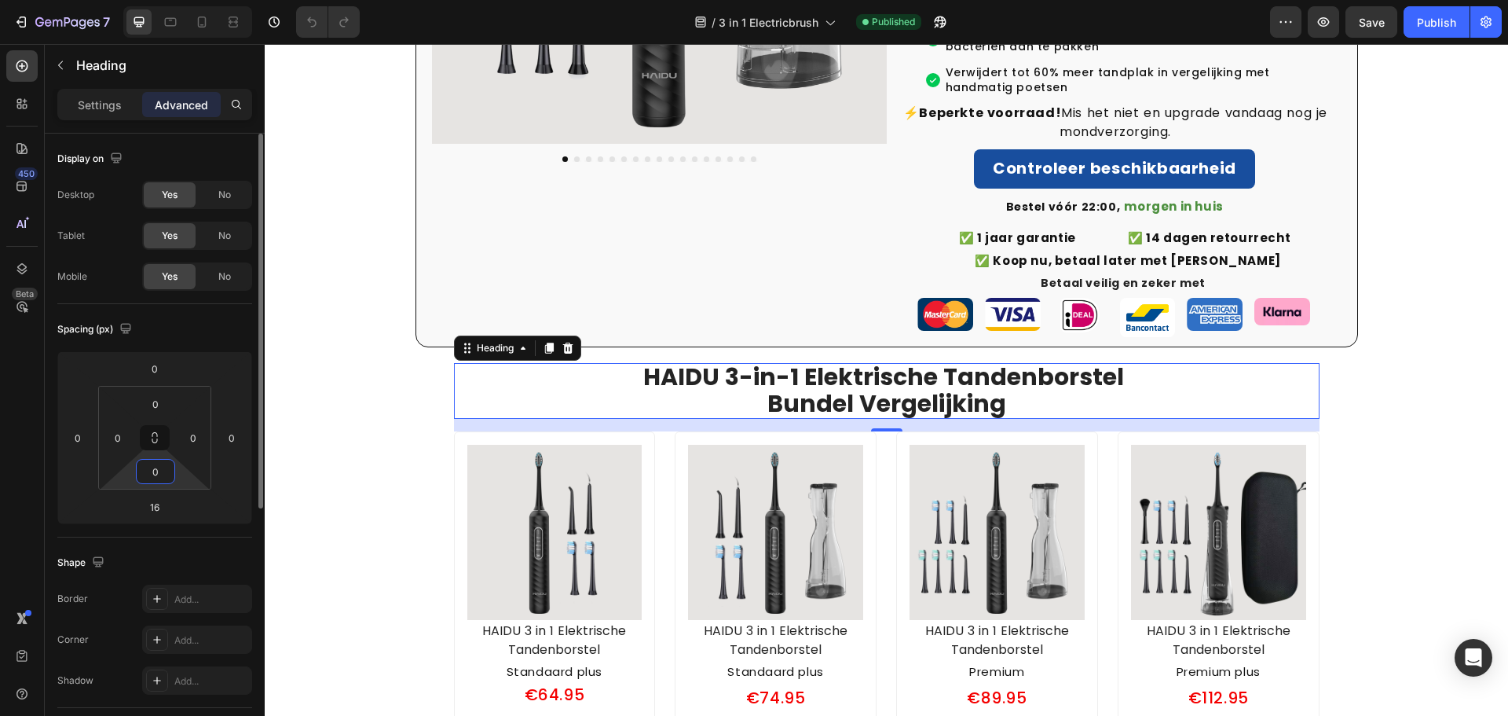
click at [156, 479] on input "0" at bounding box center [155, 472] width 31 height 24
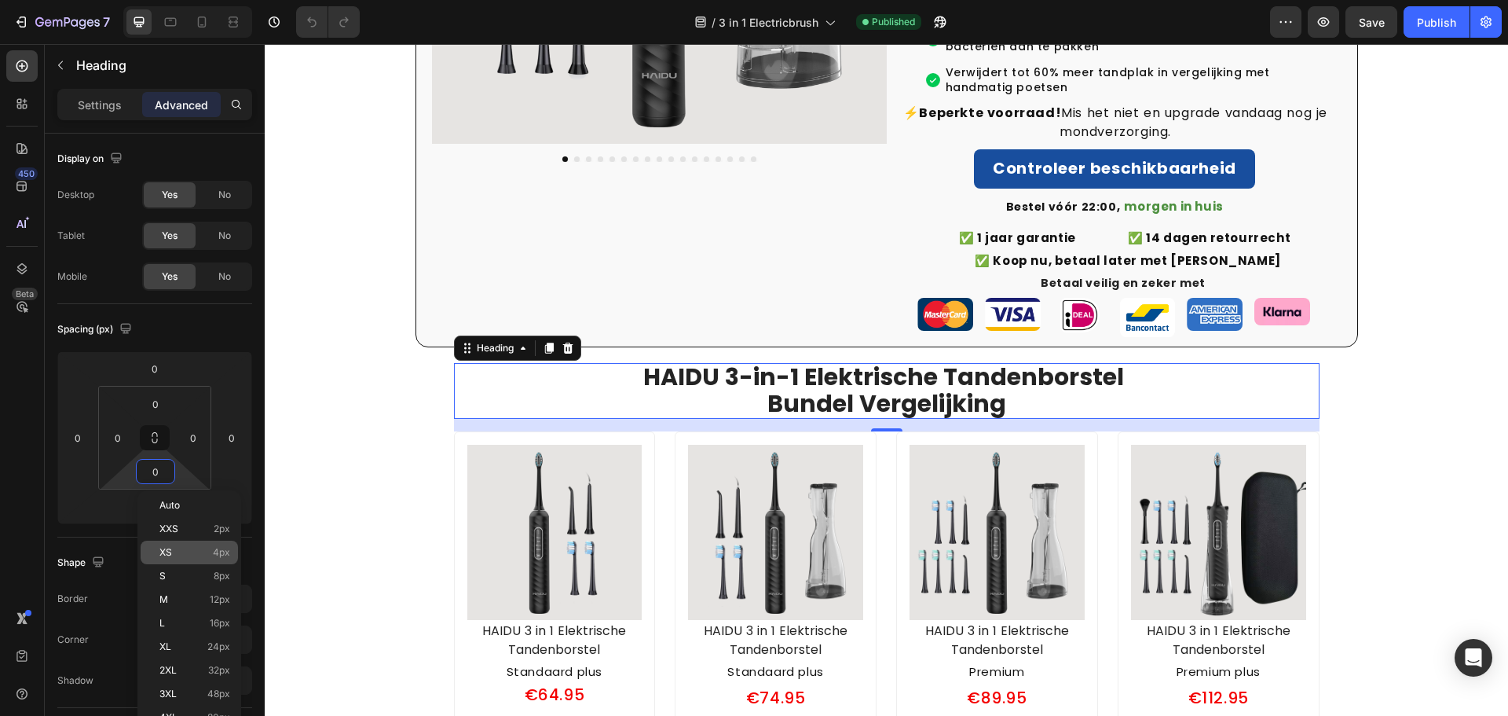
click at [172, 553] on p "XS 4px" at bounding box center [194, 552] width 71 height 11
type input "4"
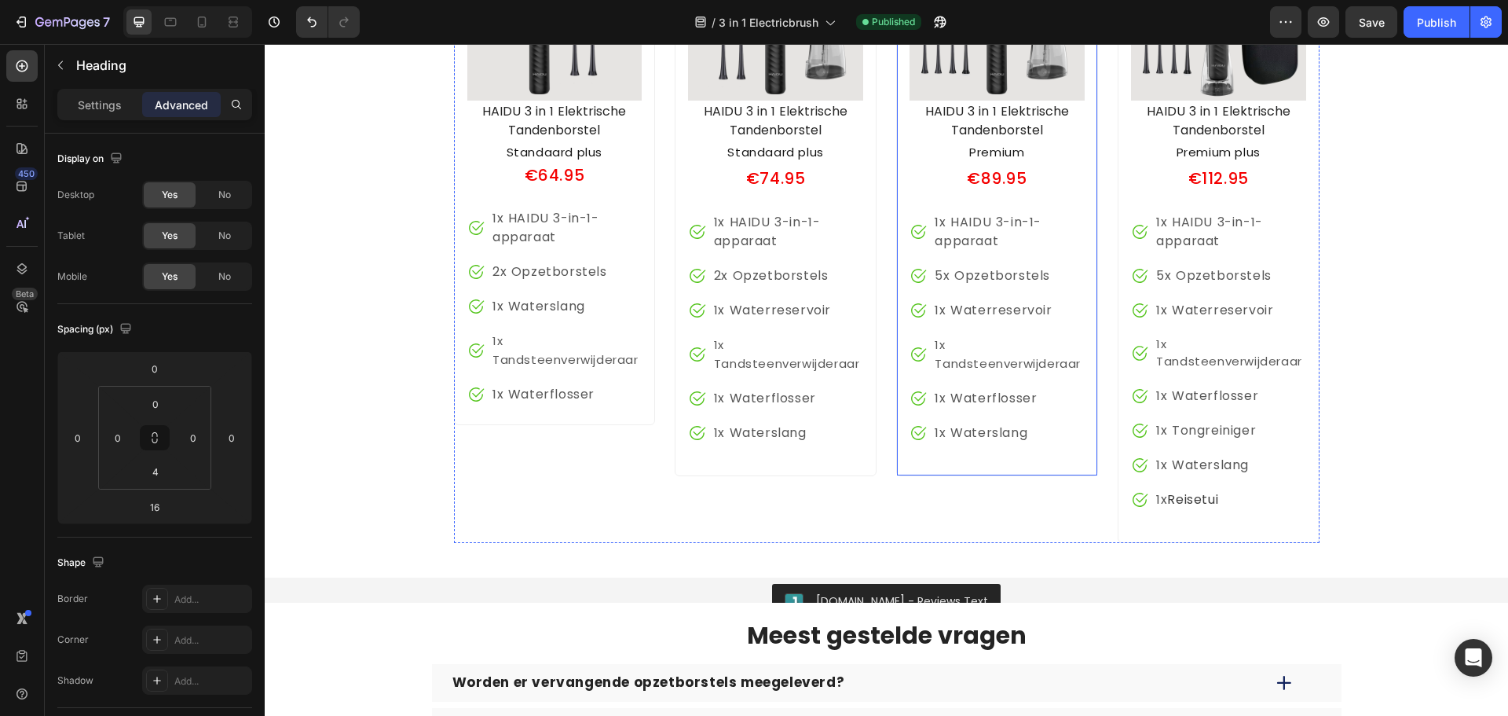
scroll to position [3368, 0]
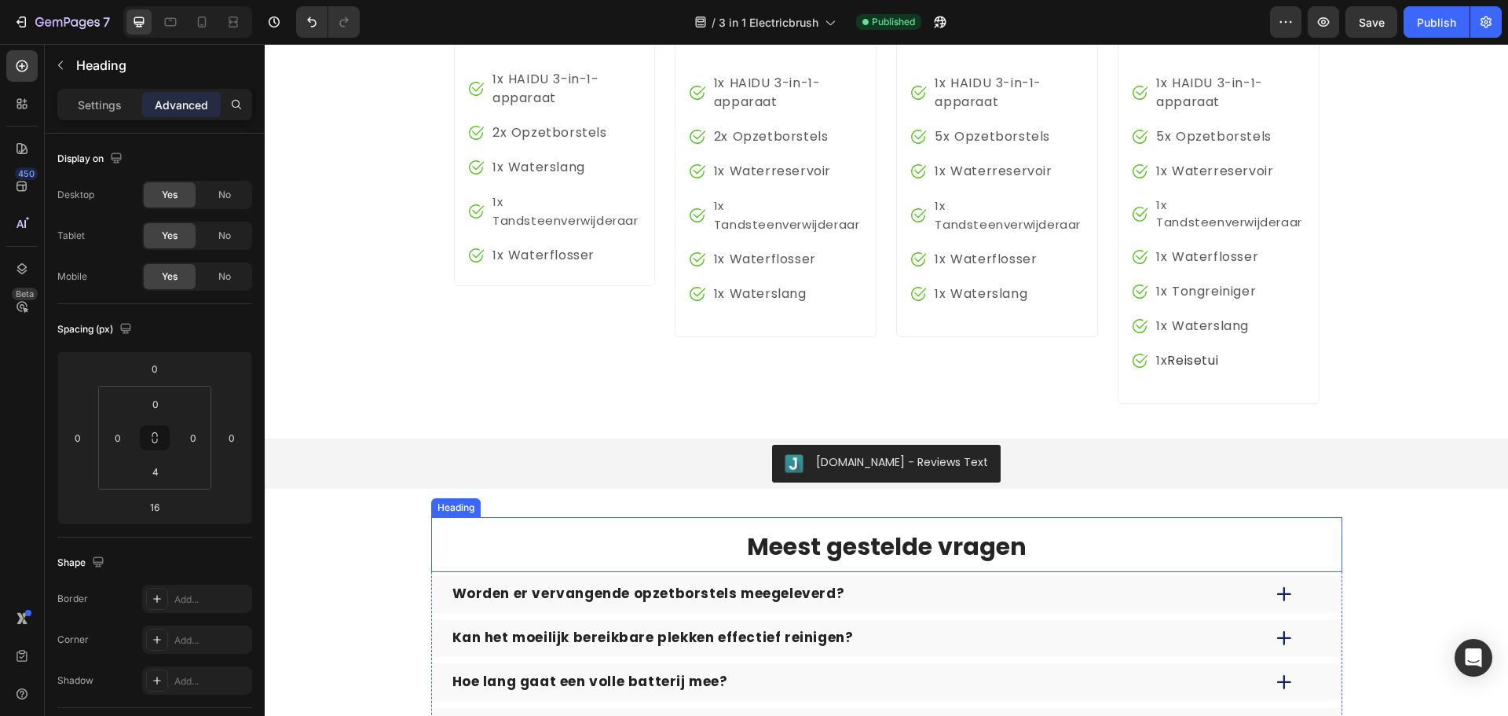
click at [877, 543] on strong "Meest gestelde vragen" at bounding box center [887, 546] width 280 height 34
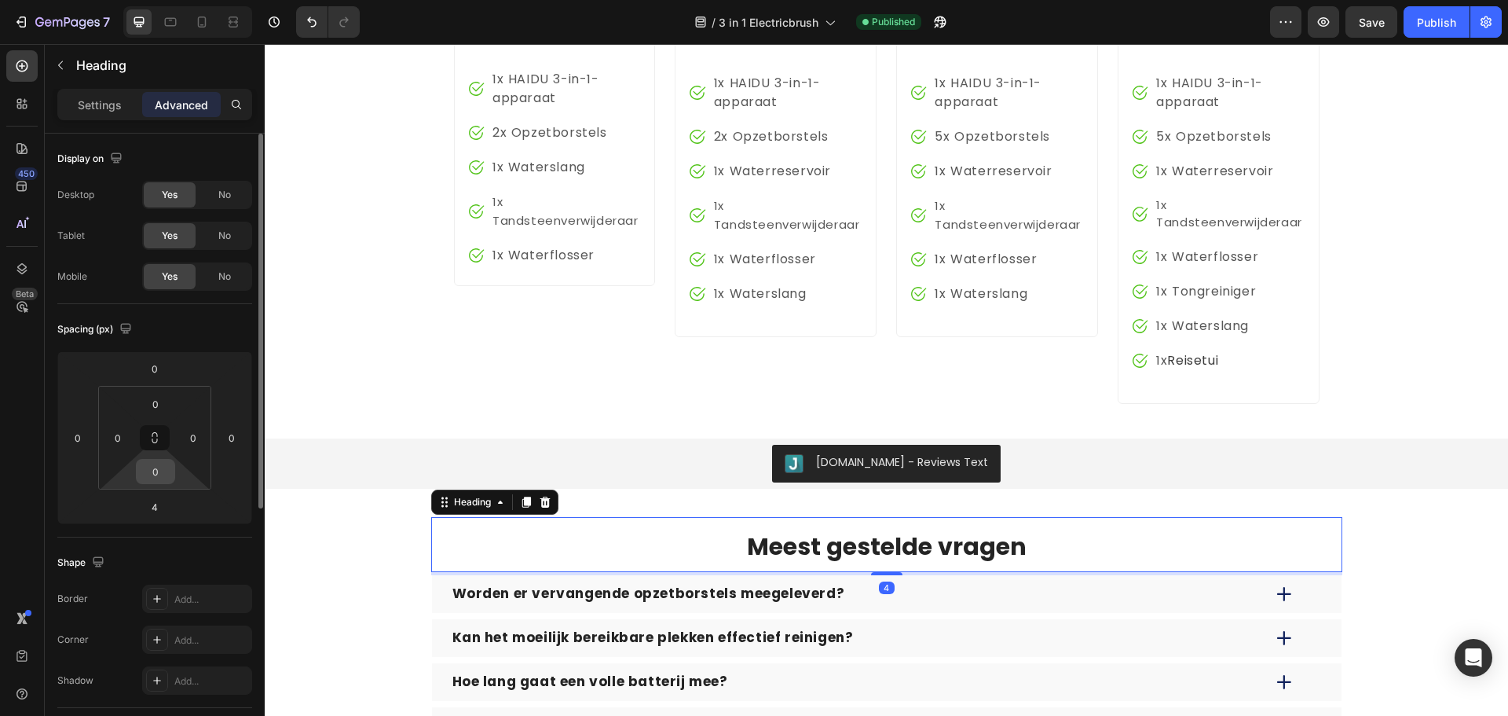
click at [167, 468] on input "0" at bounding box center [155, 472] width 31 height 24
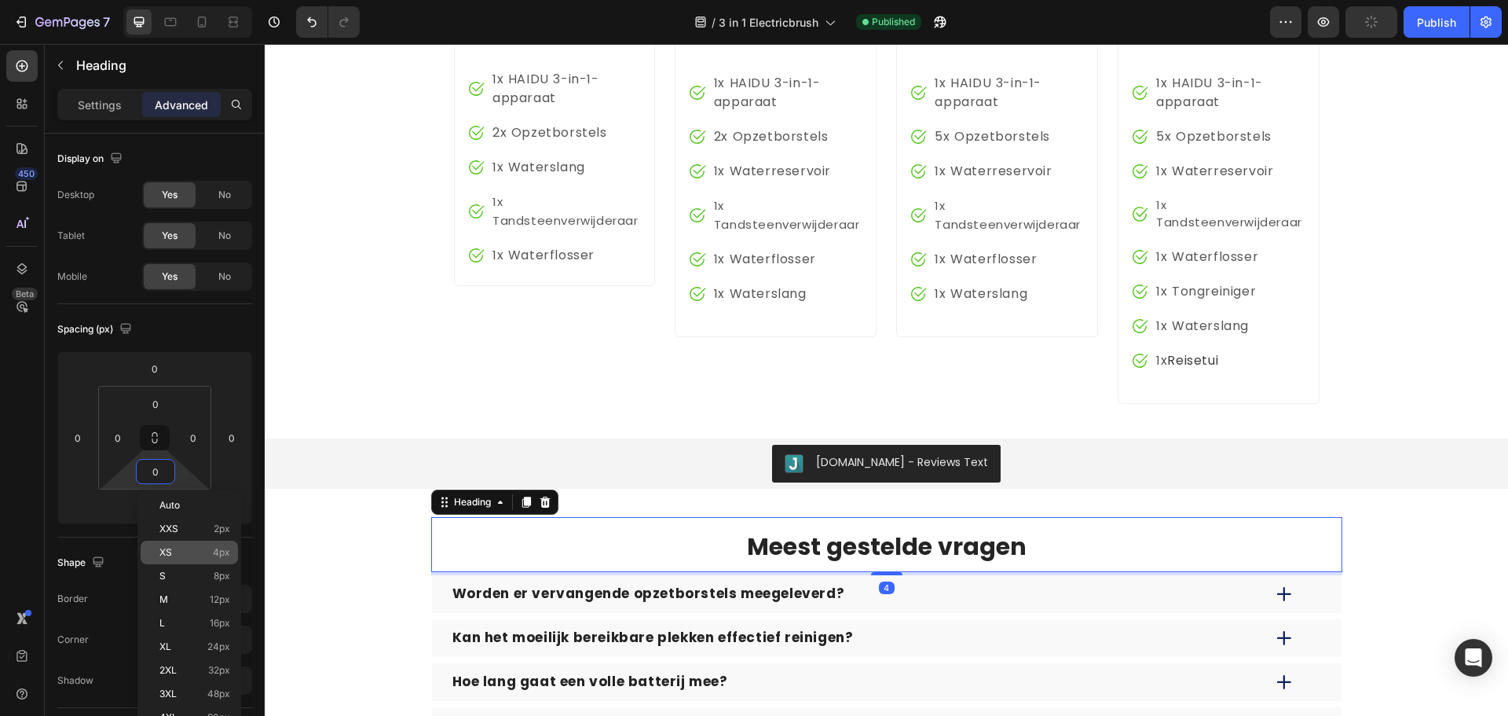
click at [195, 555] on p "XS 4px" at bounding box center [194, 552] width 71 height 11
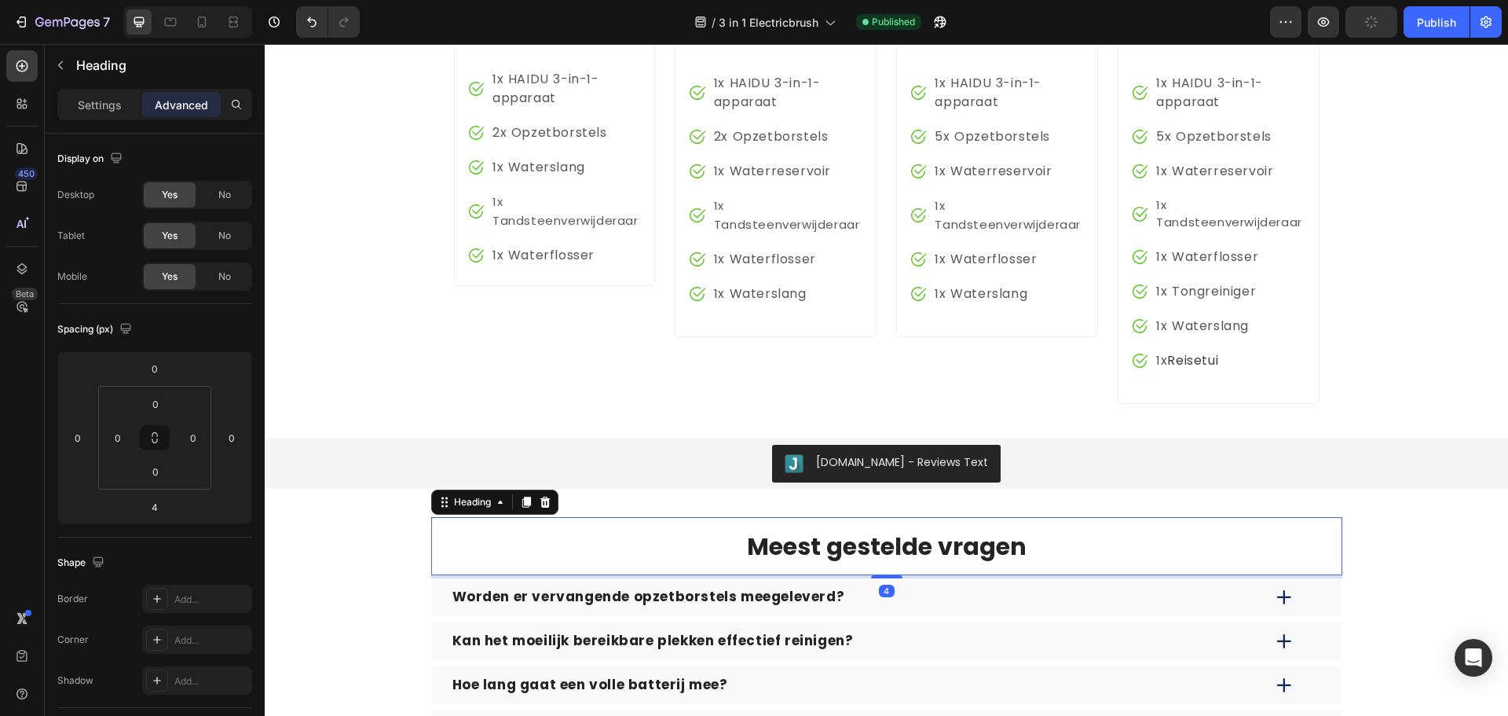
type input "4"
click at [1430, 17] on div "Publish" at bounding box center [1436, 22] width 39 height 16
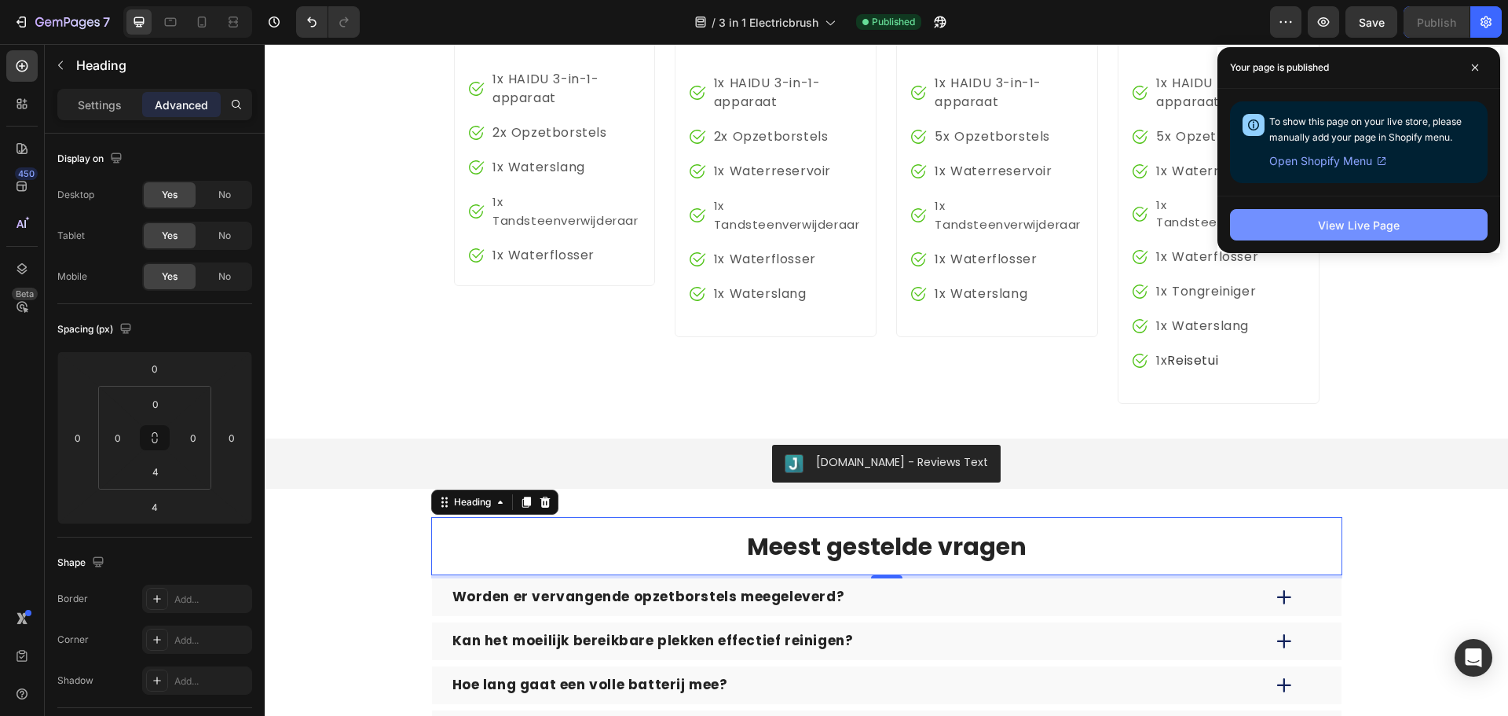
click at [1321, 221] on div "View Live Page" at bounding box center [1359, 225] width 82 height 16
